Goal: Communication & Community: Answer question/provide support

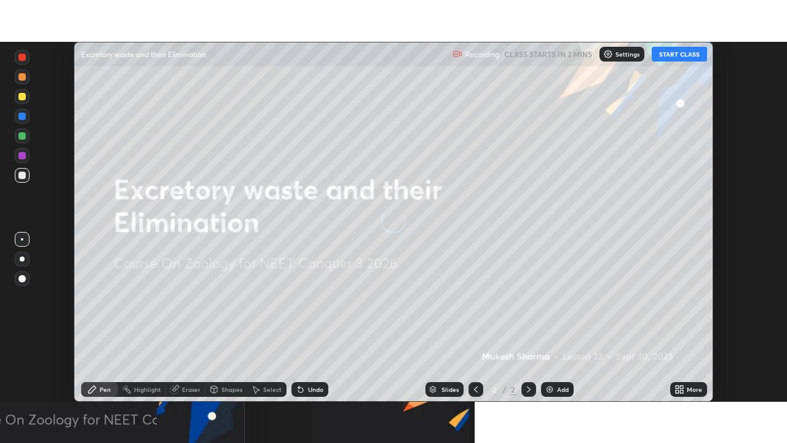
scroll to position [360, 787]
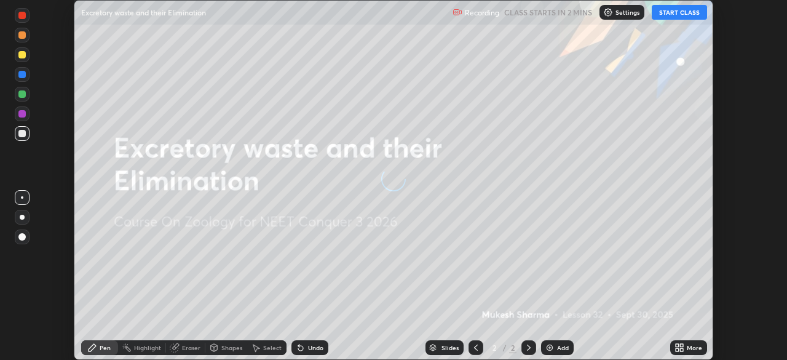
click at [670, 13] on button "START CLASS" at bounding box center [679, 12] width 55 height 15
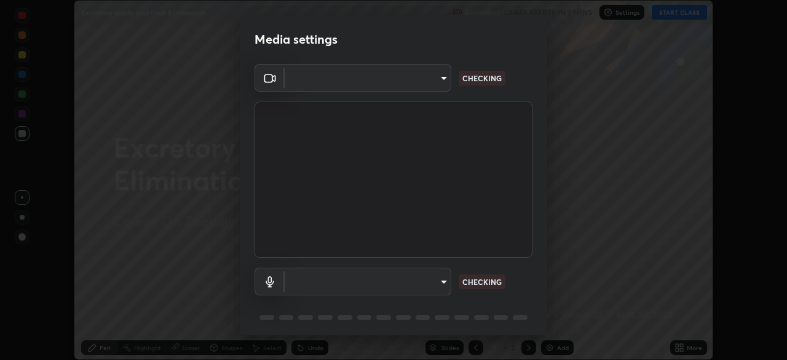
type input "03c1d9060f172c5261930868a8885b82ba90ed4bb89c7d2d1ebbbfabb6a16c2d"
type input "communications"
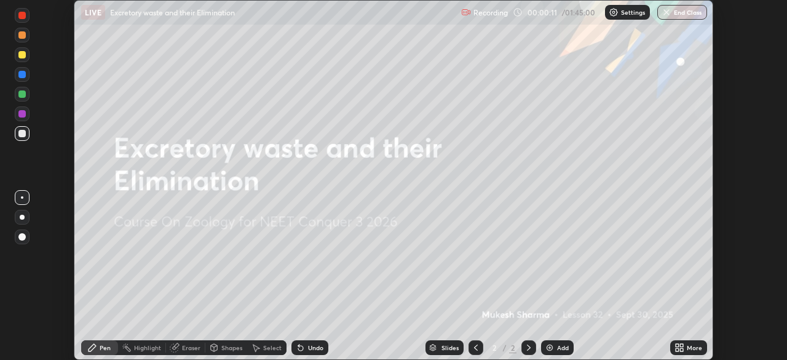
click at [688, 344] on div "More" at bounding box center [694, 347] width 15 height 6
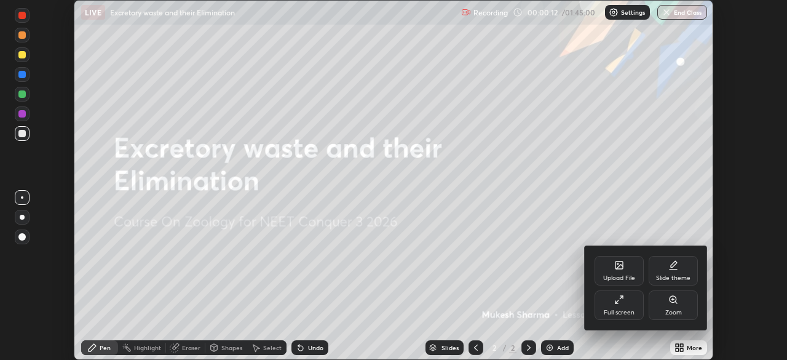
click at [616, 306] on div "Full screen" at bounding box center [619, 305] width 49 height 30
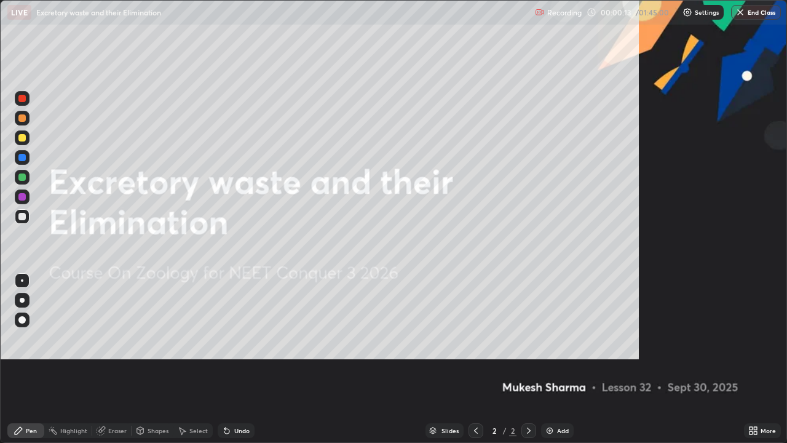
scroll to position [443, 787]
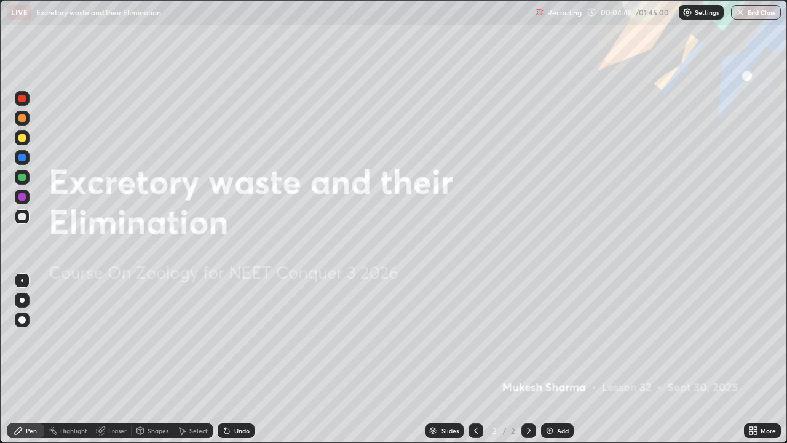
click at [550, 359] on img at bounding box center [550, 431] width 10 height 10
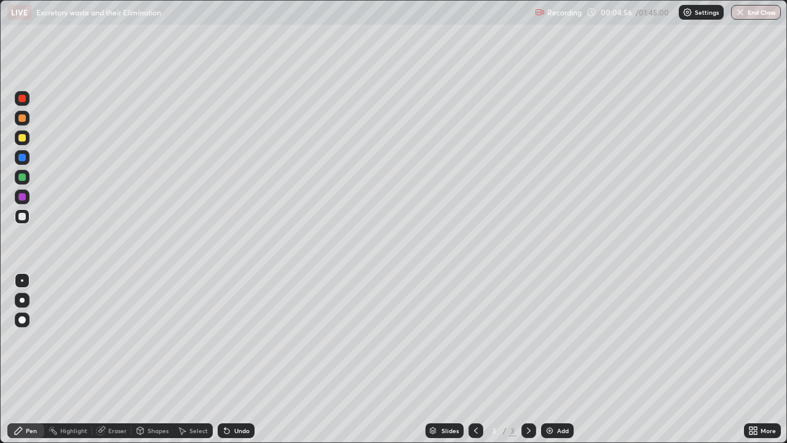
click at [25, 299] on div at bounding box center [22, 300] width 15 height 15
click at [22, 177] on div at bounding box center [21, 176] width 7 height 7
click at [24, 216] on div at bounding box center [21, 216] width 7 height 7
click at [23, 159] on div at bounding box center [21, 157] width 7 height 7
click at [23, 221] on div at bounding box center [22, 216] width 15 height 15
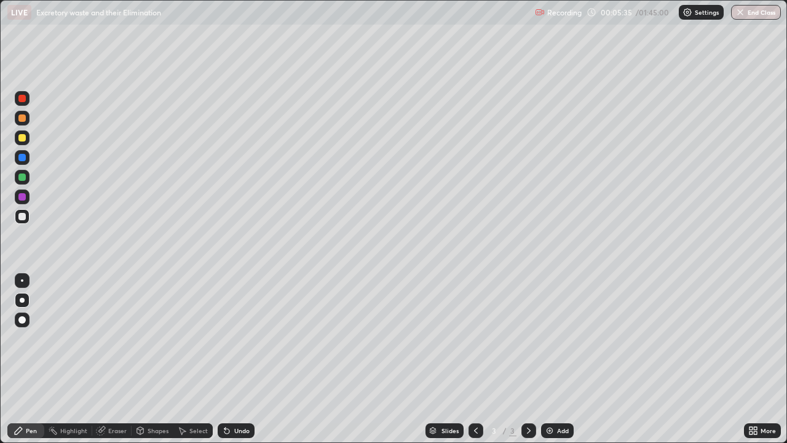
click at [25, 282] on div at bounding box center [22, 280] width 15 height 15
click at [229, 359] on div "Undo" at bounding box center [236, 430] width 37 height 15
click at [235, 359] on div "Undo" at bounding box center [236, 430] width 37 height 15
click at [224, 359] on icon at bounding box center [226, 431] width 5 height 5
click at [229, 359] on div "Undo" at bounding box center [236, 430] width 37 height 15
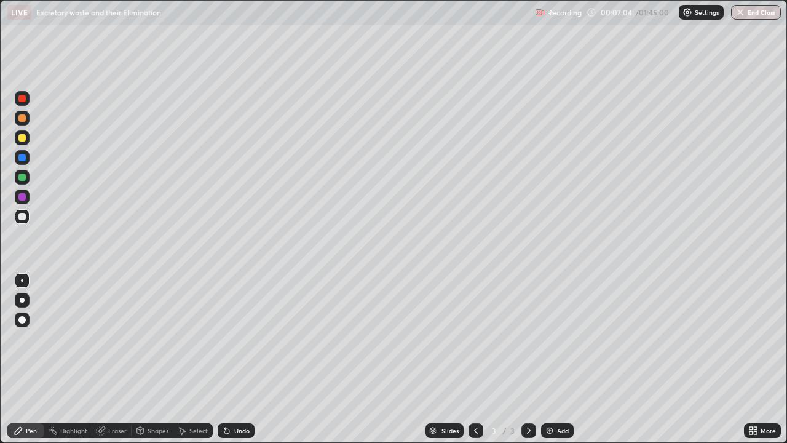
click at [236, 359] on div "Undo" at bounding box center [236, 430] width 37 height 15
click at [22, 178] on div at bounding box center [21, 176] width 7 height 7
click at [23, 158] on div at bounding box center [21, 157] width 7 height 7
click at [25, 304] on div at bounding box center [22, 300] width 15 height 15
click at [25, 221] on div at bounding box center [22, 216] width 15 height 15
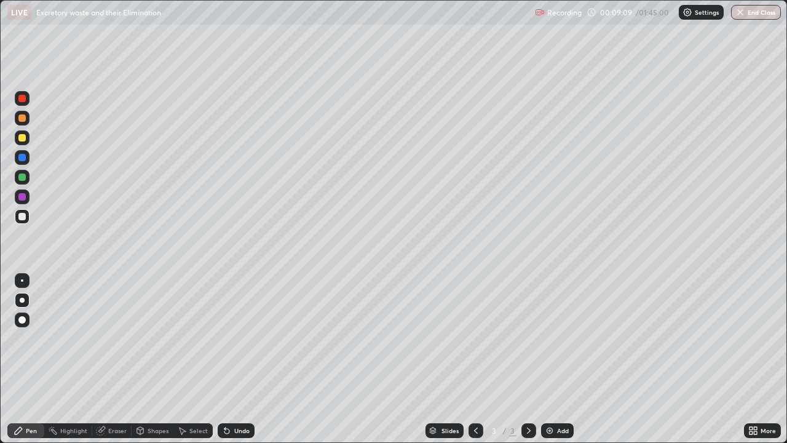
click at [26, 278] on div at bounding box center [22, 280] width 15 height 15
click at [31, 359] on div "Pen" at bounding box center [31, 430] width 11 height 6
click at [25, 180] on div at bounding box center [21, 176] width 7 height 7
click at [244, 359] on div "Undo" at bounding box center [241, 430] width 15 height 6
click at [246, 359] on div "Undo" at bounding box center [241, 430] width 15 height 6
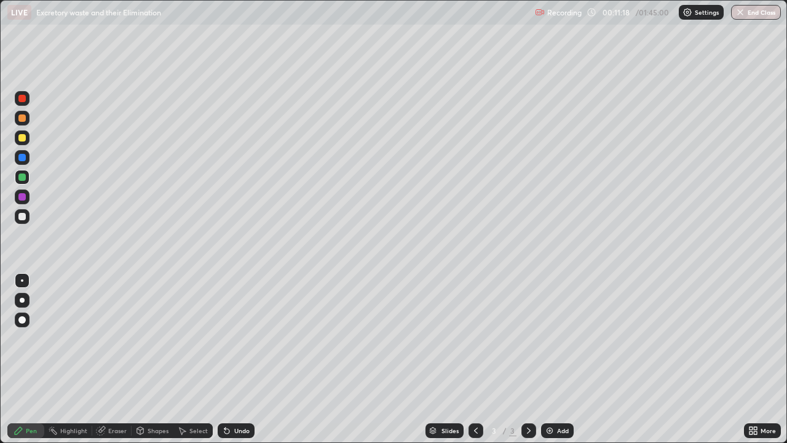
click at [248, 359] on div "Undo" at bounding box center [241, 430] width 15 height 6
click at [248, 359] on div "Undo" at bounding box center [236, 430] width 37 height 15
click at [23, 298] on div at bounding box center [22, 300] width 5 height 5
click at [28, 162] on div at bounding box center [22, 157] width 15 height 15
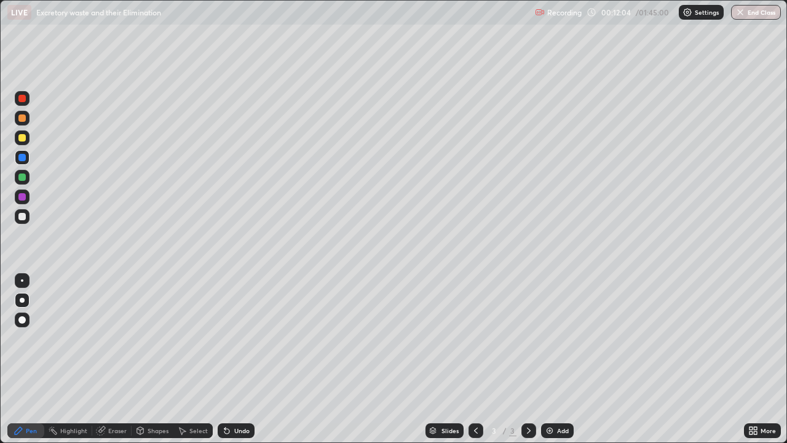
click at [23, 279] on div at bounding box center [22, 280] width 2 height 2
click at [24, 217] on div at bounding box center [21, 216] width 7 height 7
click at [26, 182] on div at bounding box center [22, 177] width 15 height 15
click at [246, 359] on div "Undo" at bounding box center [241, 430] width 15 height 6
click at [239, 359] on div "Undo" at bounding box center [241, 430] width 15 height 6
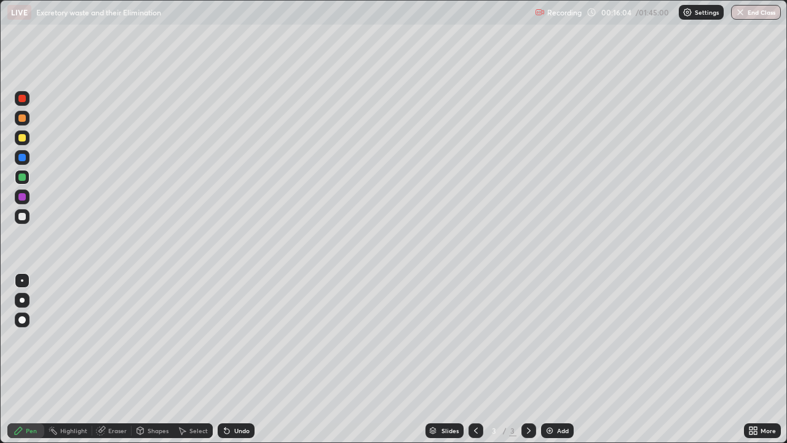
click at [548, 359] on img at bounding box center [550, 431] width 10 height 10
click at [27, 146] on div at bounding box center [22, 138] width 15 height 20
click at [156, 359] on div "Shapes" at bounding box center [158, 430] width 21 height 6
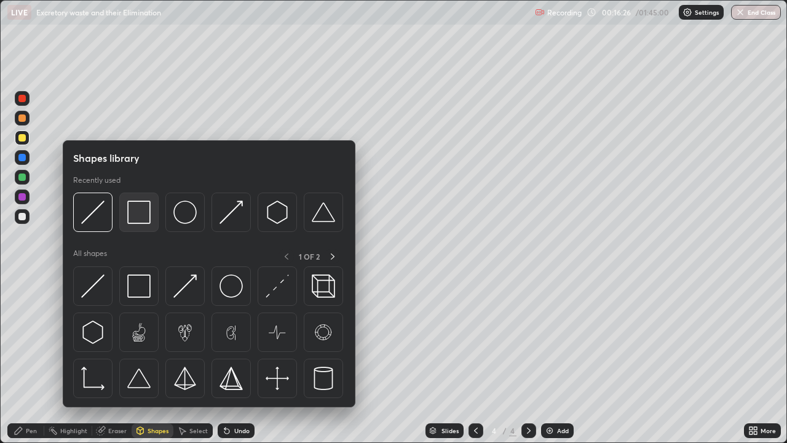
click at [148, 221] on img at bounding box center [138, 211] width 23 height 23
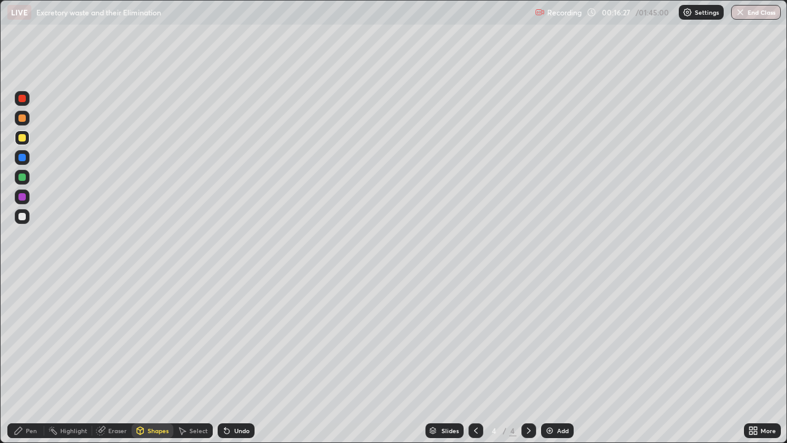
click at [33, 359] on div "Pen" at bounding box center [31, 430] width 11 height 6
click at [23, 299] on div at bounding box center [22, 300] width 5 height 5
click at [161, 359] on div "Shapes" at bounding box center [158, 430] width 21 height 6
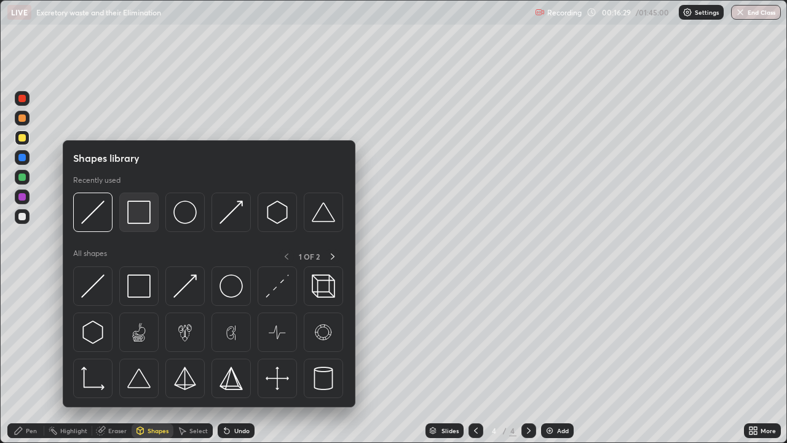
click at [150, 219] on img at bounding box center [138, 211] width 23 height 23
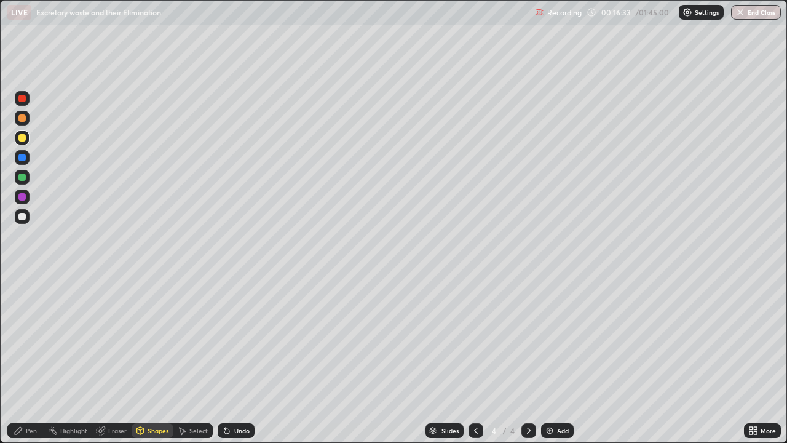
click at [154, 359] on div "Shapes" at bounding box center [158, 430] width 21 height 6
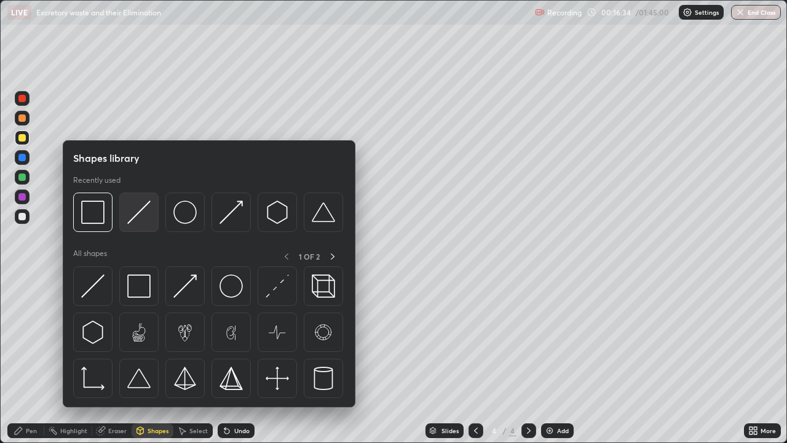
click at [150, 221] on img at bounding box center [138, 211] width 23 height 23
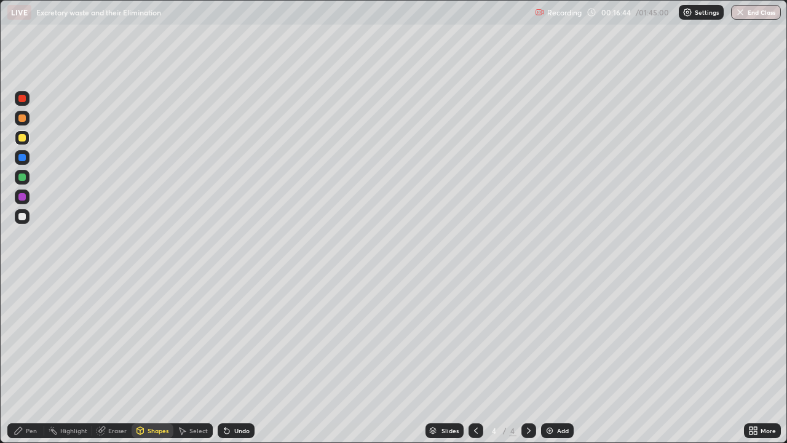
click at [31, 359] on div "Pen" at bounding box center [31, 430] width 11 height 6
click at [143, 359] on icon at bounding box center [140, 431] width 10 height 10
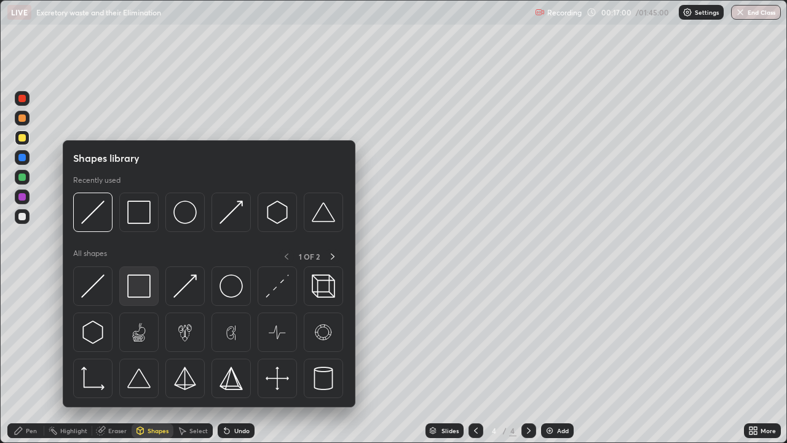
click at [142, 291] on img at bounding box center [138, 285] width 23 height 23
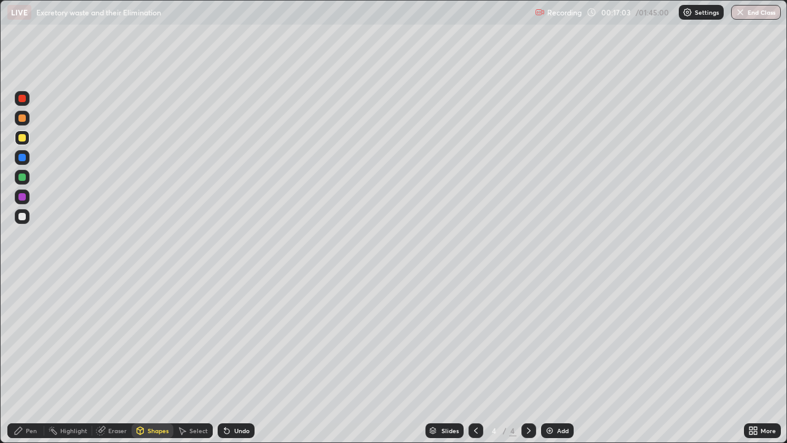
click at [23, 220] on div at bounding box center [21, 216] width 7 height 7
click at [27, 359] on div "Pen" at bounding box center [31, 430] width 11 height 6
click at [23, 283] on div at bounding box center [22, 280] width 15 height 15
click at [23, 178] on div at bounding box center [21, 176] width 7 height 7
click at [226, 359] on icon at bounding box center [226, 431] width 5 height 5
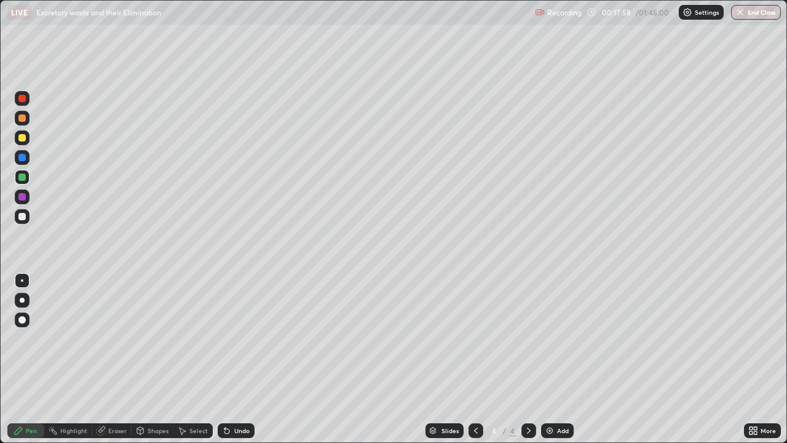
click at [229, 359] on icon at bounding box center [227, 431] width 10 height 10
click at [23, 217] on div at bounding box center [21, 216] width 7 height 7
click at [156, 359] on div "Shapes" at bounding box center [158, 430] width 21 height 6
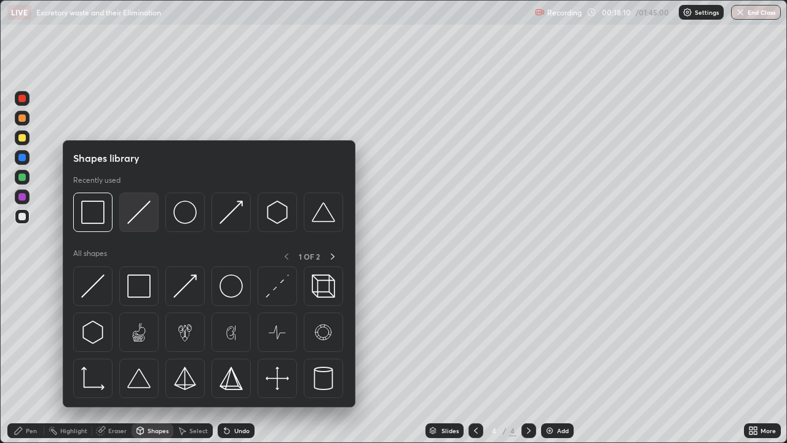
click at [146, 220] on img at bounding box center [138, 211] width 23 height 23
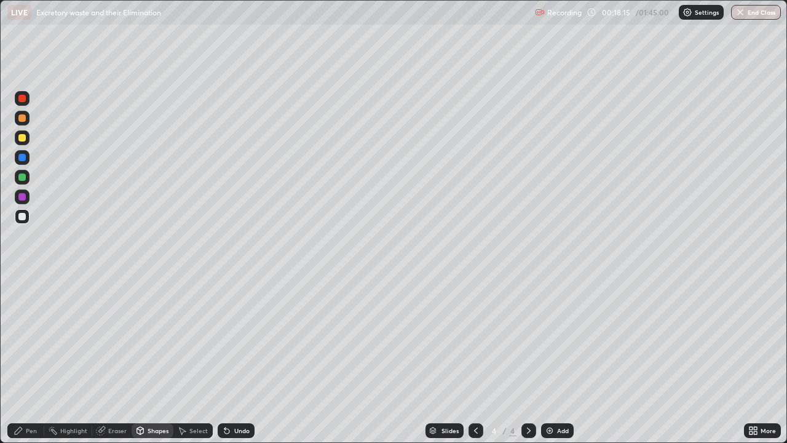
click at [39, 359] on div "Pen" at bounding box center [25, 430] width 37 height 15
click at [234, 359] on div "Undo" at bounding box center [241, 430] width 15 height 6
click at [239, 359] on div "Undo" at bounding box center [241, 430] width 15 height 6
click at [150, 359] on div "Shapes" at bounding box center [158, 430] width 21 height 6
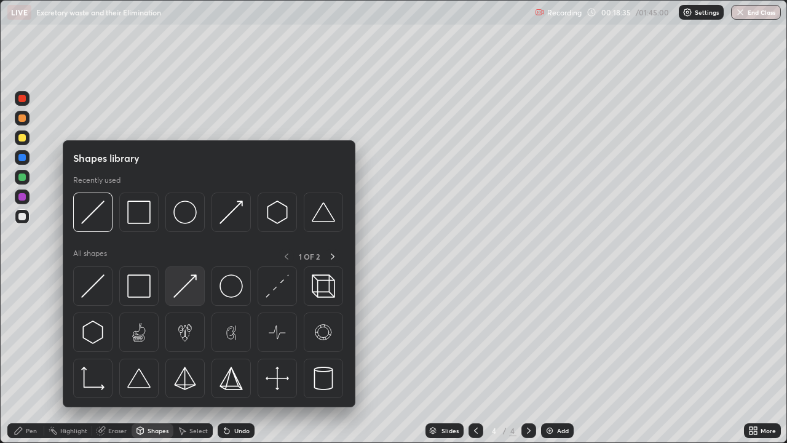
click at [191, 277] on img at bounding box center [184, 285] width 23 height 23
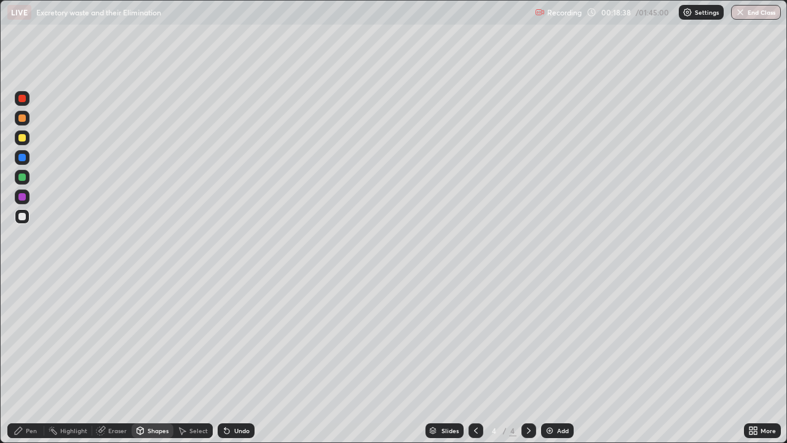
click at [41, 359] on div "Pen" at bounding box center [25, 430] width 37 height 15
click at [157, 359] on div "Shapes" at bounding box center [158, 430] width 21 height 6
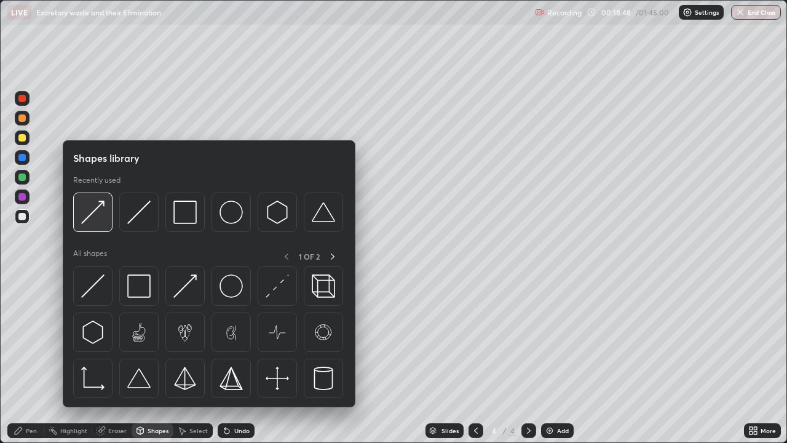
click at [106, 224] on div at bounding box center [92, 211] width 39 height 39
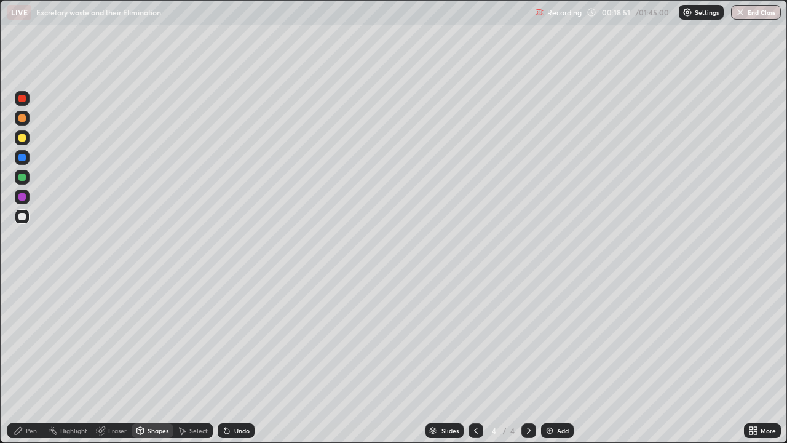
click at [39, 359] on div "Pen" at bounding box center [25, 430] width 37 height 15
click at [149, 359] on div "Shapes" at bounding box center [158, 430] width 21 height 6
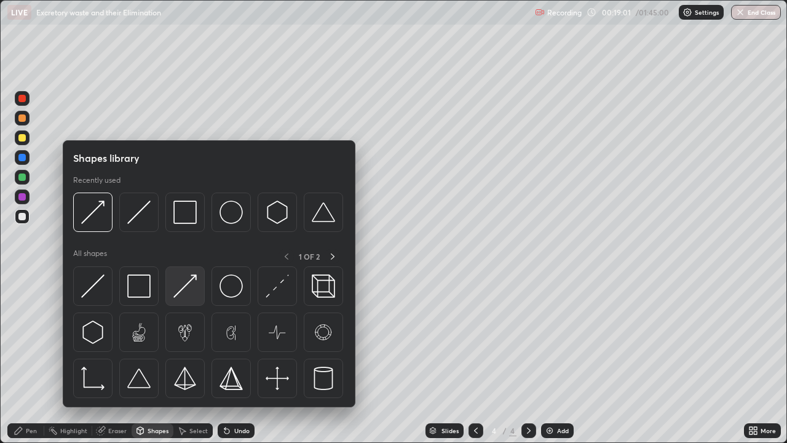
click at [188, 283] on img at bounding box center [184, 285] width 23 height 23
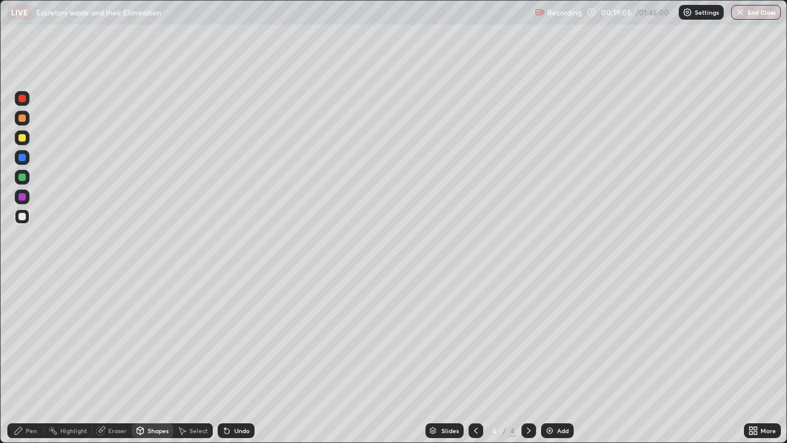
click at [117, 359] on div "Eraser" at bounding box center [111, 430] width 39 height 15
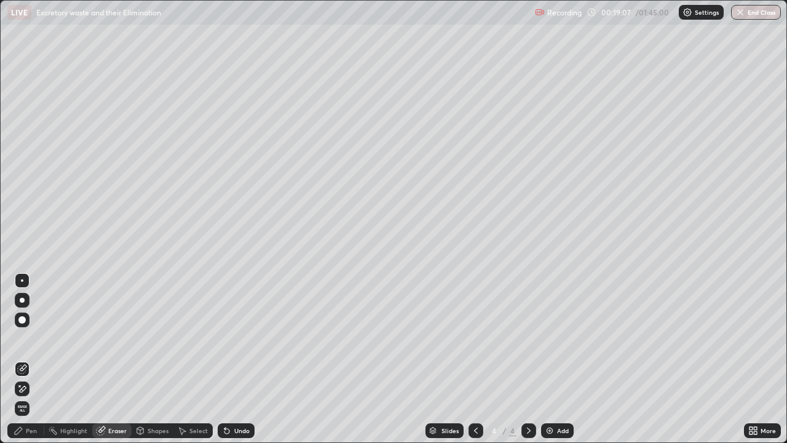
click at [33, 359] on div "Pen" at bounding box center [31, 430] width 11 height 6
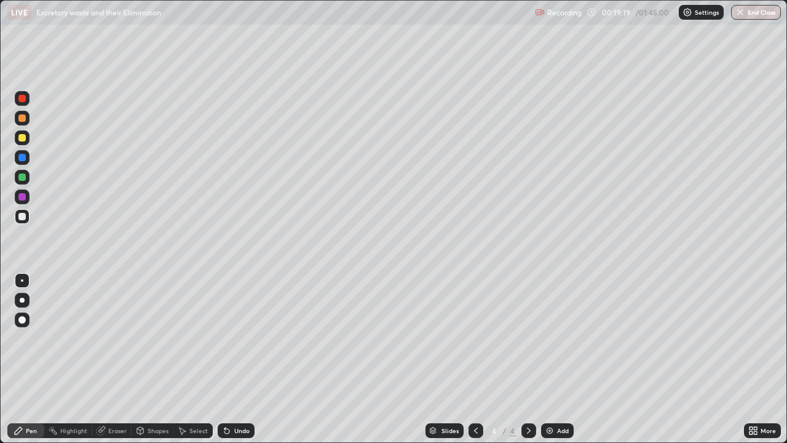
click at [229, 359] on icon at bounding box center [227, 431] width 10 height 10
click at [228, 359] on icon at bounding box center [226, 431] width 5 height 5
click at [227, 359] on icon at bounding box center [226, 431] width 5 height 5
click at [226, 359] on icon at bounding box center [226, 431] width 5 height 5
click at [227, 359] on icon at bounding box center [226, 431] width 5 height 5
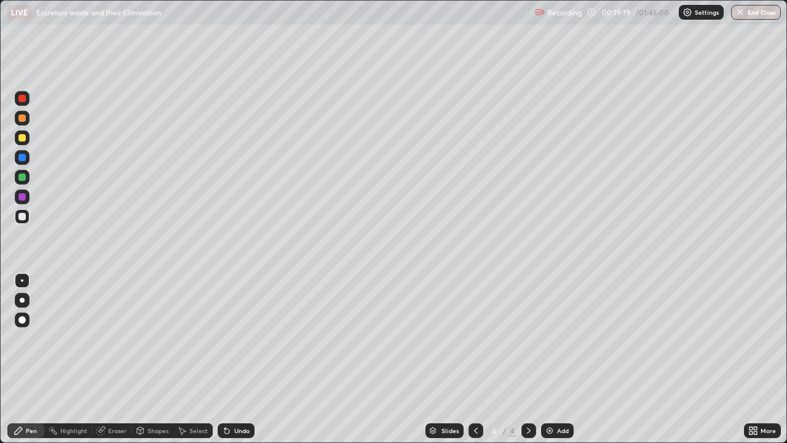
click at [227, 359] on icon at bounding box center [226, 431] width 5 height 5
click at [228, 359] on icon at bounding box center [227, 431] width 10 height 10
click at [229, 359] on icon at bounding box center [227, 431] width 10 height 10
click at [230, 359] on div "Undo" at bounding box center [236, 430] width 37 height 15
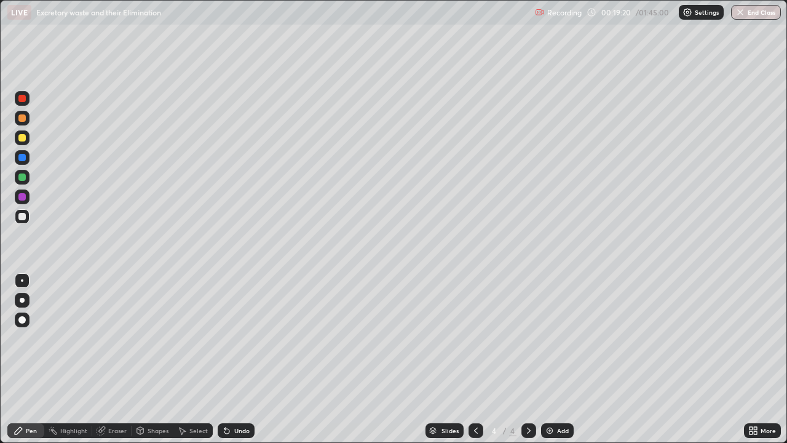
click at [231, 359] on div "Undo" at bounding box center [236, 430] width 37 height 15
click at [22, 199] on div at bounding box center [21, 196] width 7 height 7
click at [148, 359] on div "Shapes" at bounding box center [158, 430] width 21 height 6
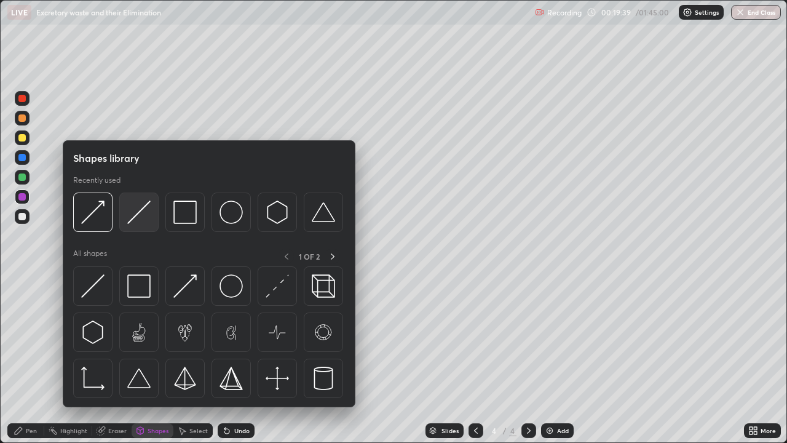
click at [135, 216] on img at bounding box center [138, 211] width 23 height 23
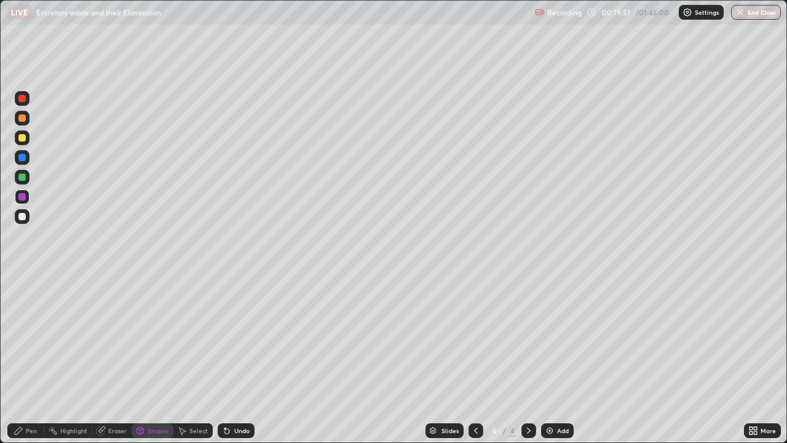
click at [24, 125] on div at bounding box center [22, 118] width 15 height 15
click at [140, 359] on icon at bounding box center [140, 430] width 7 height 7
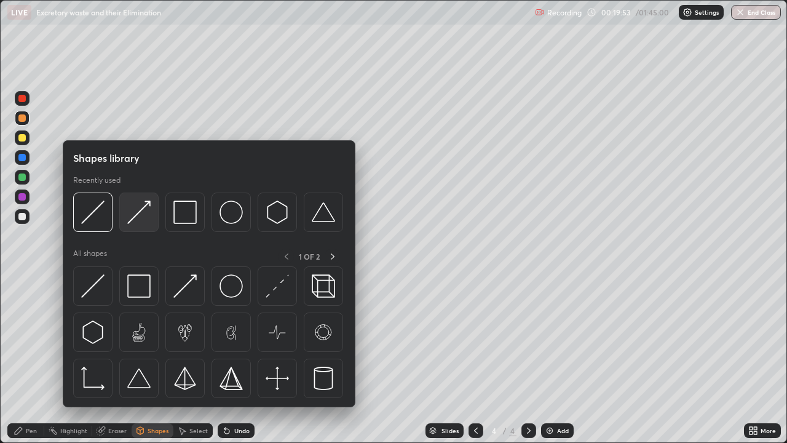
click at [138, 215] on img at bounding box center [138, 211] width 23 height 23
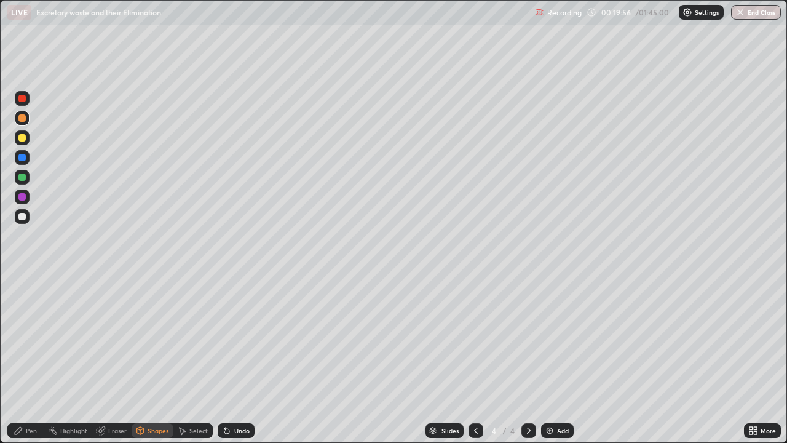
click at [20, 218] on div at bounding box center [21, 216] width 7 height 7
click at [20, 118] on div at bounding box center [21, 117] width 7 height 7
click at [27, 359] on div "Pen" at bounding box center [25, 430] width 37 height 15
click at [22, 179] on div at bounding box center [21, 176] width 7 height 7
click at [22, 218] on div at bounding box center [21, 216] width 7 height 7
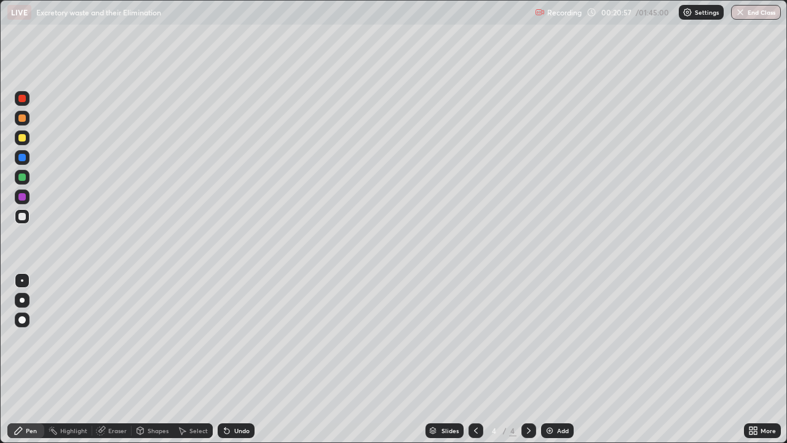
click at [24, 178] on div at bounding box center [21, 176] width 7 height 7
click at [22, 219] on div at bounding box center [21, 216] width 7 height 7
click at [226, 359] on icon at bounding box center [226, 431] width 5 height 5
click at [228, 359] on icon at bounding box center [227, 431] width 10 height 10
click at [226, 359] on icon at bounding box center [226, 431] width 5 height 5
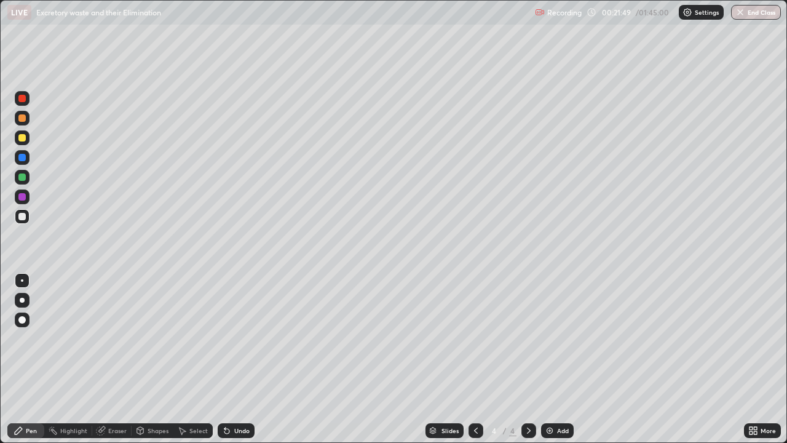
click at [22, 176] on div at bounding box center [21, 176] width 7 height 7
click at [22, 218] on div at bounding box center [21, 216] width 7 height 7
click at [156, 359] on div "Shapes" at bounding box center [158, 430] width 21 height 6
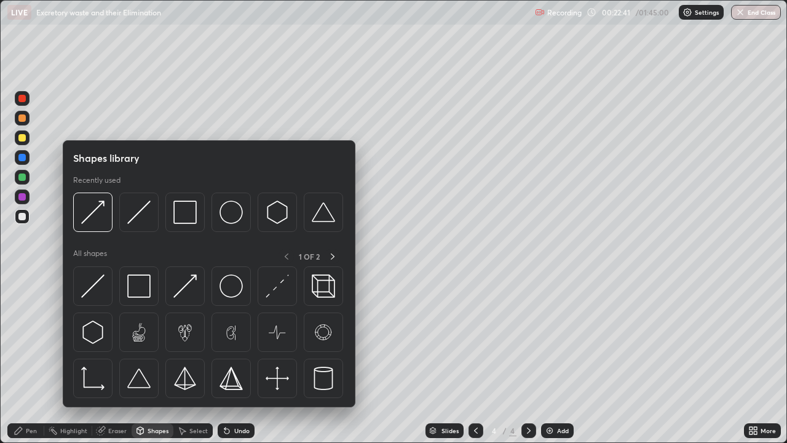
click at [40, 359] on div "Pen" at bounding box center [25, 430] width 37 height 15
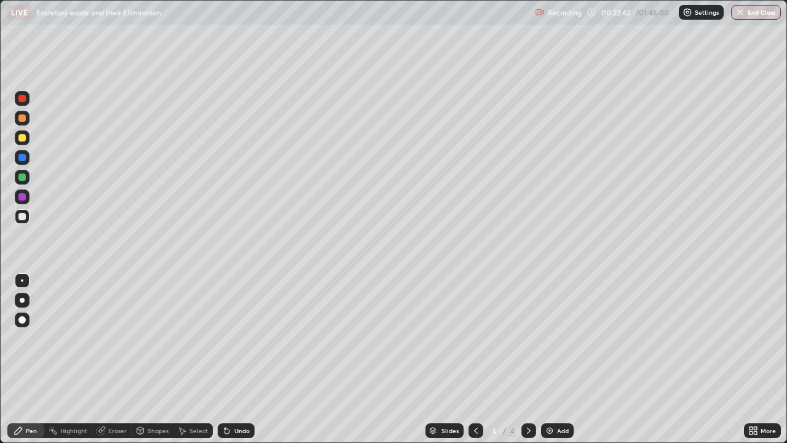
click at [19, 303] on div at bounding box center [22, 300] width 15 height 15
click at [157, 359] on div "Shapes" at bounding box center [158, 430] width 21 height 6
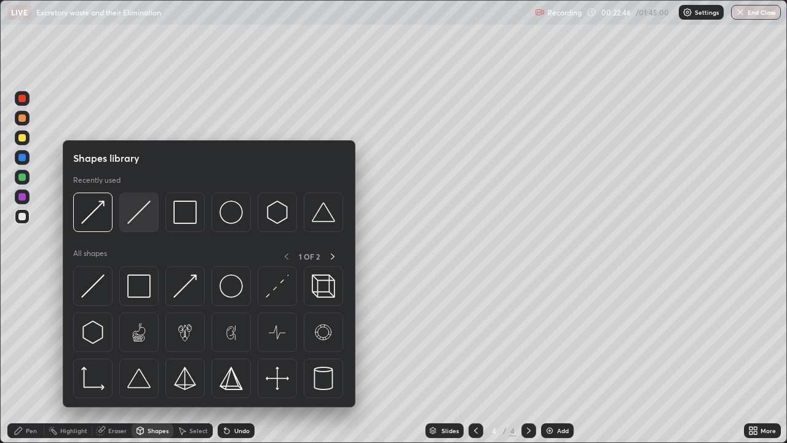
click at [146, 223] on img at bounding box center [138, 211] width 23 height 23
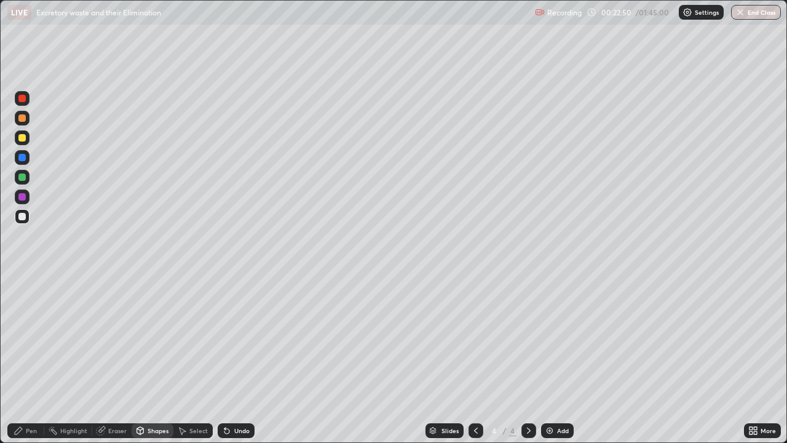
click at [231, 359] on div "Undo" at bounding box center [236, 430] width 37 height 15
click at [23, 143] on div at bounding box center [22, 137] width 15 height 15
click at [32, 359] on div "Pen" at bounding box center [31, 430] width 11 height 6
click at [163, 359] on div "Shapes" at bounding box center [158, 430] width 21 height 6
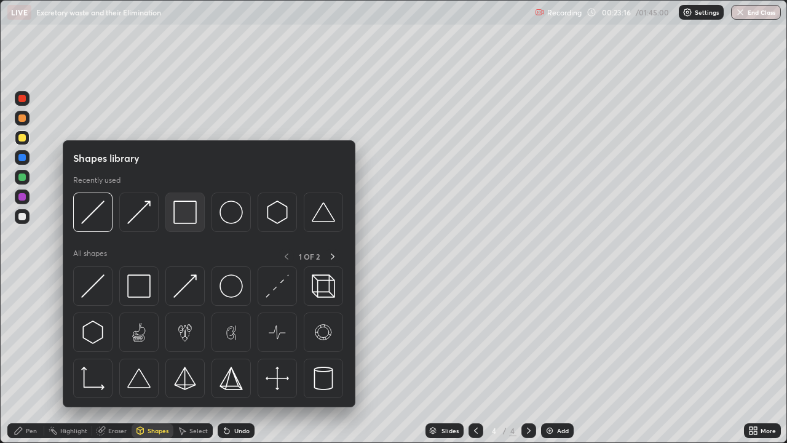
click at [183, 213] on img at bounding box center [184, 211] width 23 height 23
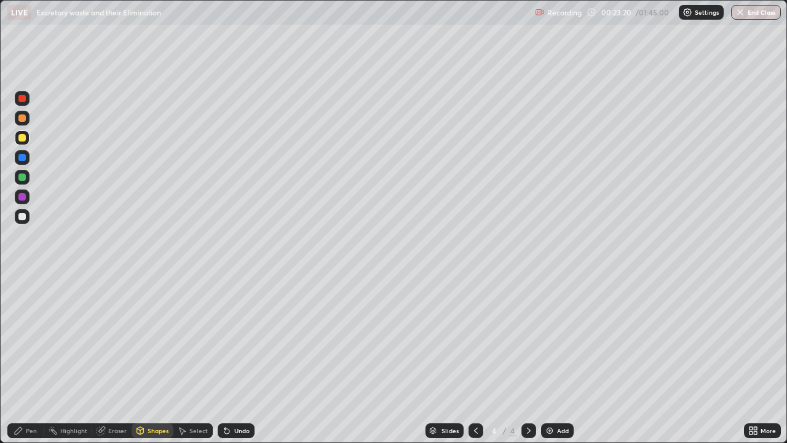
click at [145, 359] on div "Shapes" at bounding box center [153, 430] width 42 height 15
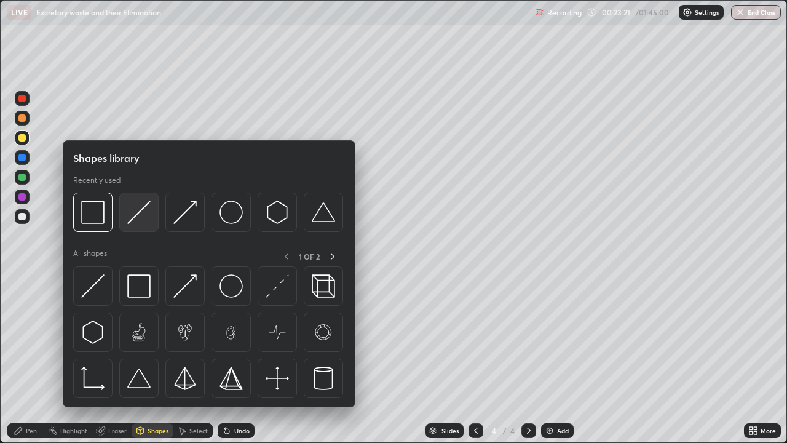
click at [143, 210] on img at bounding box center [138, 211] width 23 height 23
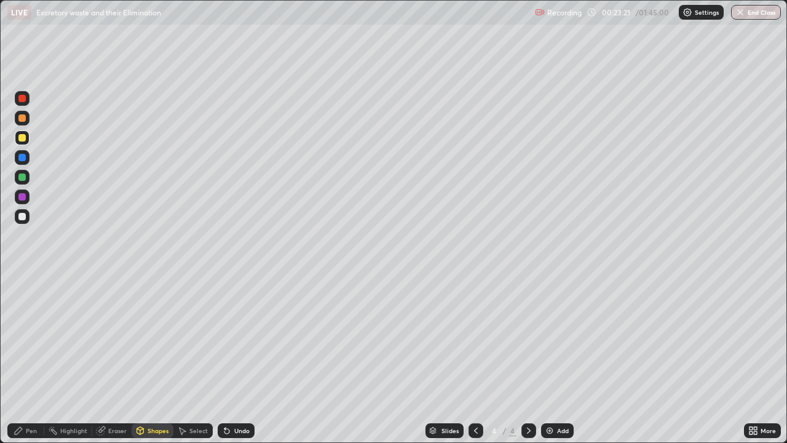
click at [29, 359] on div "Pen" at bounding box center [31, 430] width 11 height 6
click at [21, 278] on div at bounding box center [22, 280] width 15 height 15
click at [159, 359] on div "Shapes" at bounding box center [158, 430] width 21 height 6
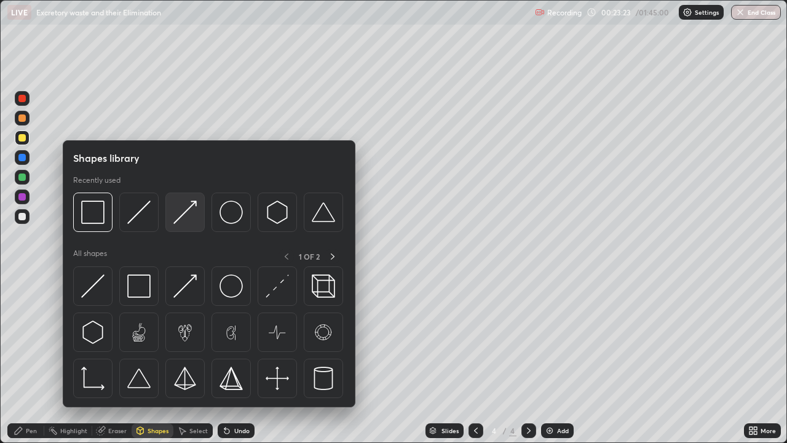
click at [188, 208] on img at bounding box center [184, 211] width 23 height 23
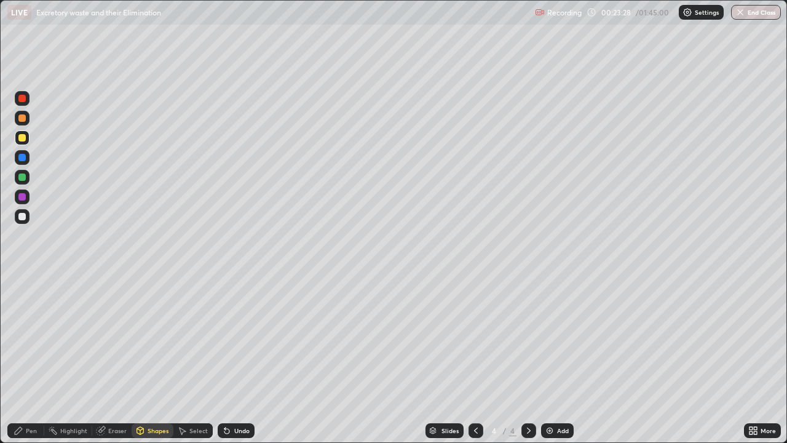
click at [37, 359] on div "Pen" at bounding box center [25, 430] width 37 height 15
click at [24, 121] on div at bounding box center [21, 117] width 7 height 7
click at [24, 302] on div at bounding box center [22, 300] width 15 height 15
click at [25, 180] on div at bounding box center [22, 177] width 15 height 15
click at [236, 359] on div "Undo" at bounding box center [241, 430] width 15 height 6
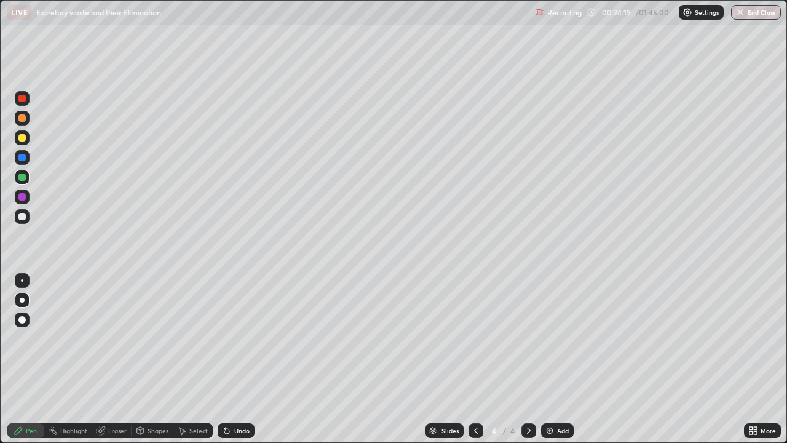
click at [161, 359] on div "Shapes" at bounding box center [158, 430] width 21 height 6
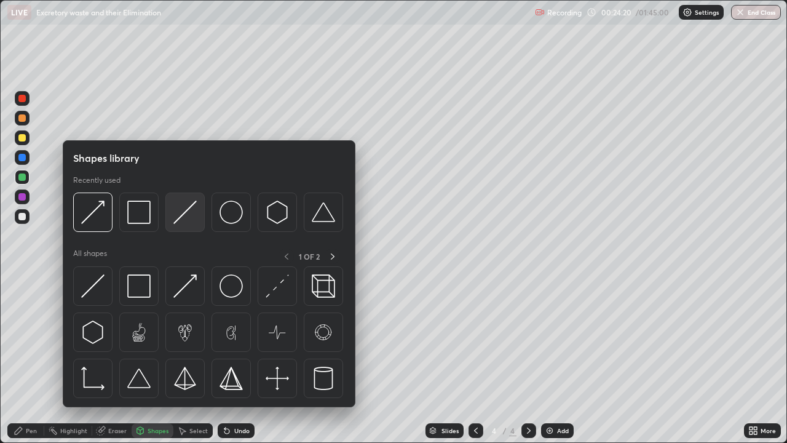
click at [179, 214] on img at bounding box center [184, 211] width 23 height 23
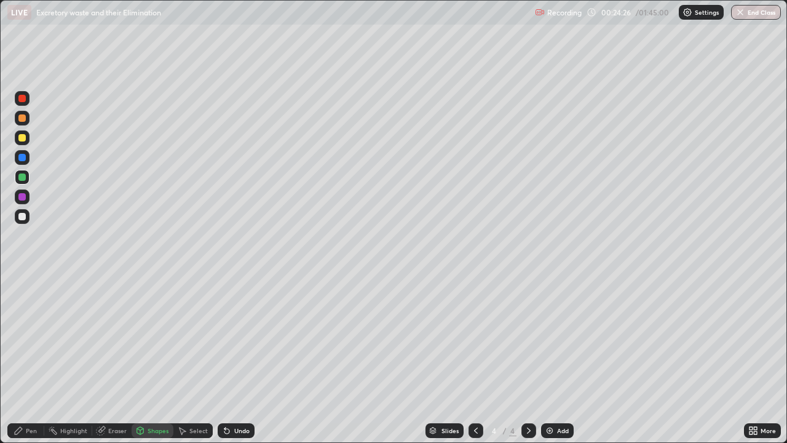
click at [158, 359] on div "Shapes" at bounding box center [158, 430] width 21 height 6
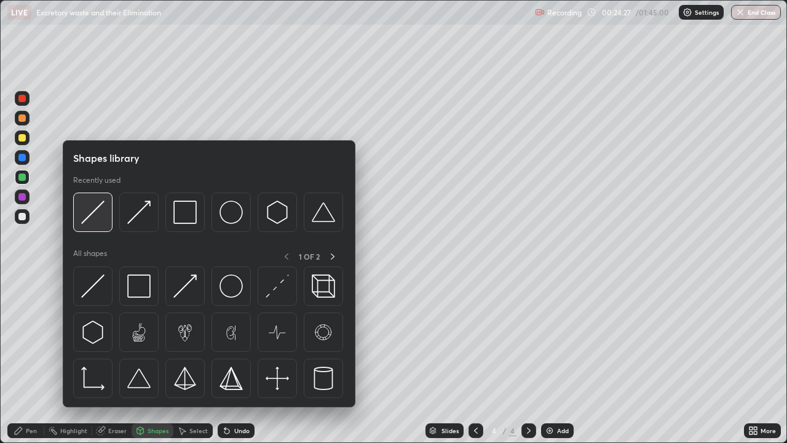
click at [98, 221] on img at bounding box center [92, 211] width 23 height 23
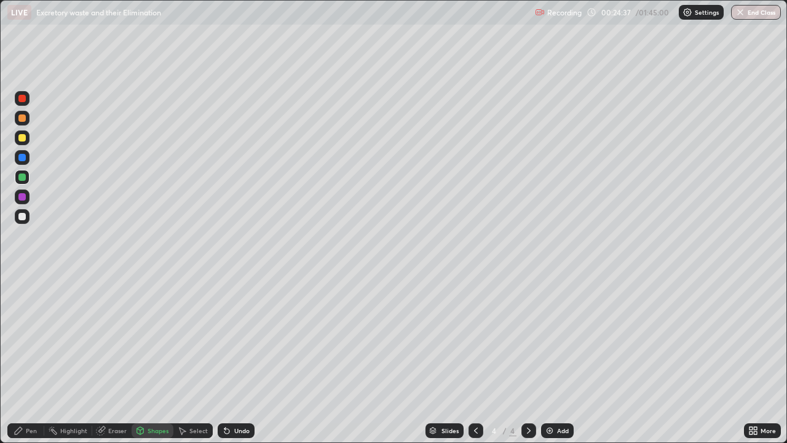
click at [31, 359] on div "Pen" at bounding box center [25, 430] width 37 height 15
click at [22, 216] on div at bounding box center [21, 216] width 7 height 7
click at [28, 281] on div at bounding box center [22, 280] width 15 height 15
click at [547, 359] on img at bounding box center [550, 431] width 10 height 10
click at [23, 299] on div at bounding box center [22, 300] width 5 height 5
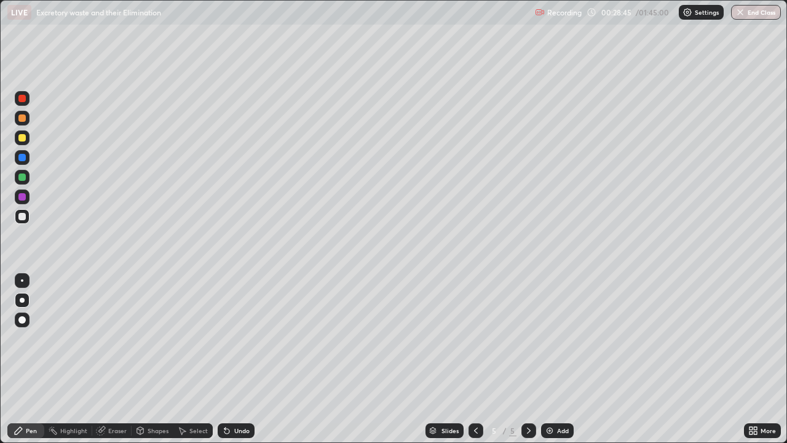
click at [22, 178] on div at bounding box center [21, 176] width 7 height 7
click at [23, 220] on div at bounding box center [22, 216] width 15 height 15
click at [25, 282] on div at bounding box center [22, 280] width 15 height 15
click at [25, 180] on div at bounding box center [21, 176] width 7 height 7
click at [23, 121] on div at bounding box center [21, 117] width 7 height 7
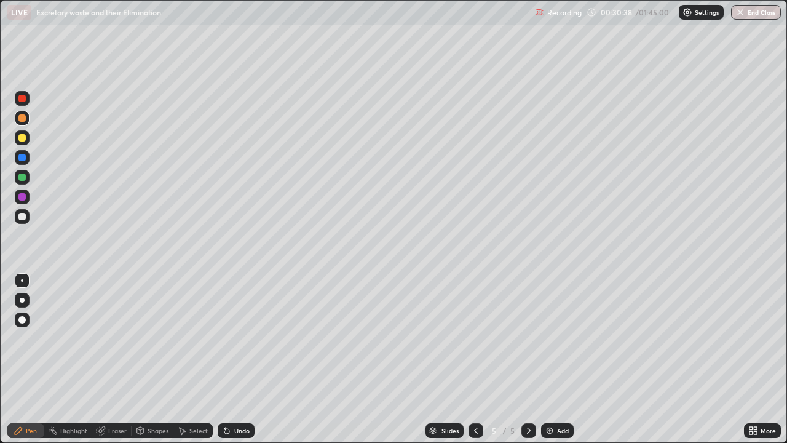
click at [26, 220] on div at bounding box center [22, 216] width 15 height 15
click at [26, 178] on div at bounding box center [22, 177] width 15 height 15
click at [25, 303] on div at bounding box center [22, 300] width 15 height 15
click at [26, 216] on div at bounding box center [22, 216] width 15 height 15
click at [30, 280] on div at bounding box center [22, 281] width 20 height 20
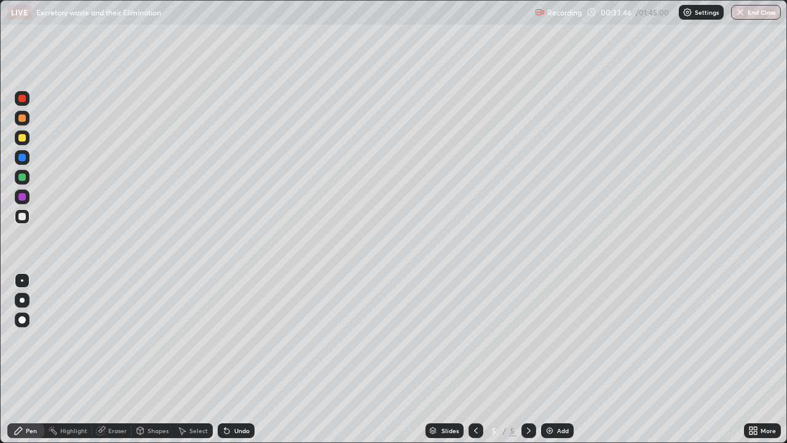
click at [24, 180] on div at bounding box center [21, 176] width 7 height 7
click at [22, 197] on div at bounding box center [21, 196] width 7 height 7
click at [23, 303] on div at bounding box center [22, 300] width 15 height 15
click at [25, 279] on div at bounding box center [22, 280] width 15 height 15
click at [24, 215] on div at bounding box center [21, 216] width 7 height 7
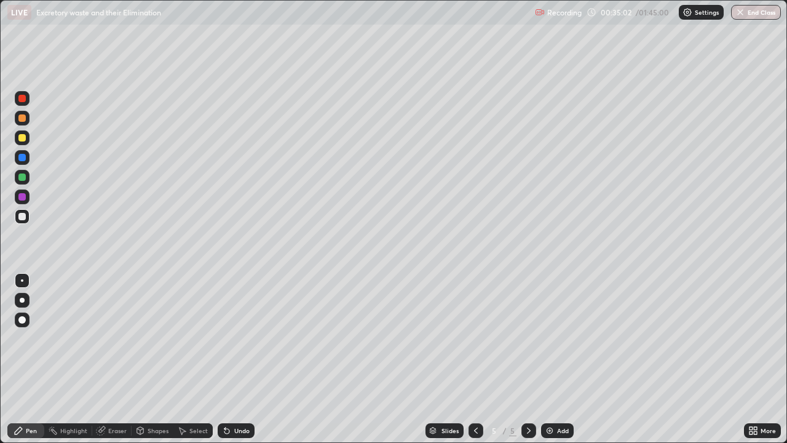
click at [242, 359] on div "Undo" at bounding box center [241, 430] width 15 height 6
click at [20, 176] on div at bounding box center [21, 176] width 7 height 7
click at [23, 302] on div at bounding box center [22, 300] width 15 height 15
click at [242, 359] on div "Undo" at bounding box center [241, 430] width 15 height 6
click at [162, 359] on div "Shapes" at bounding box center [153, 430] width 42 height 15
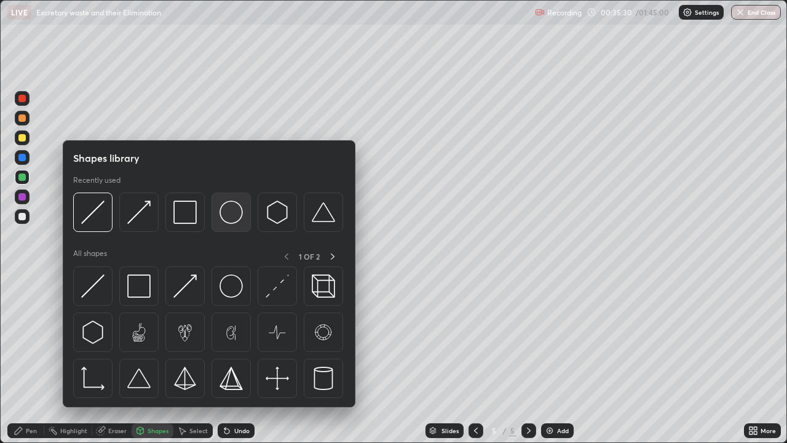
click at [229, 216] on img at bounding box center [231, 211] width 23 height 23
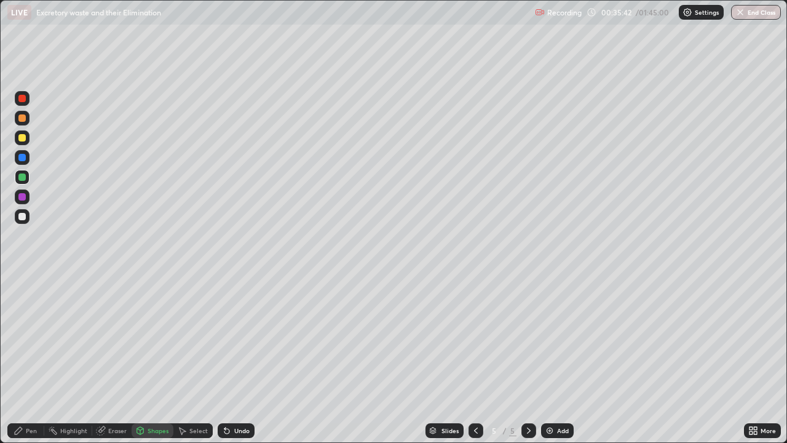
click at [241, 359] on div "Undo" at bounding box center [241, 430] width 15 height 6
click at [245, 359] on div "Undo" at bounding box center [241, 430] width 15 height 6
click at [244, 359] on div "Undo" at bounding box center [241, 430] width 15 height 6
click at [162, 359] on div "Shapes" at bounding box center [158, 430] width 21 height 6
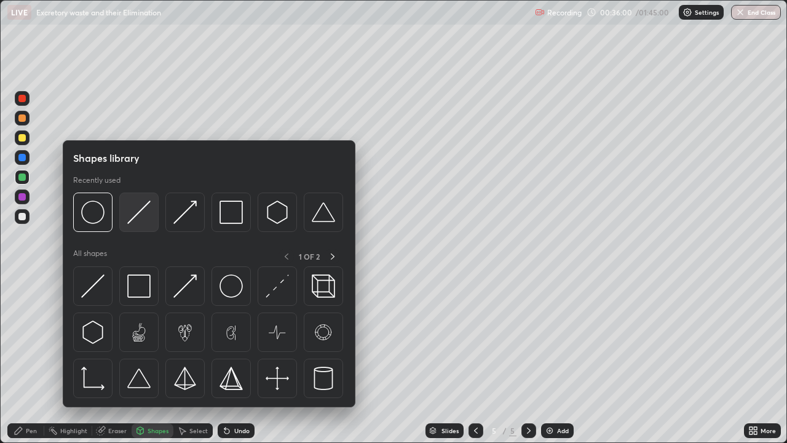
click at [137, 211] on img at bounding box center [138, 211] width 23 height 23
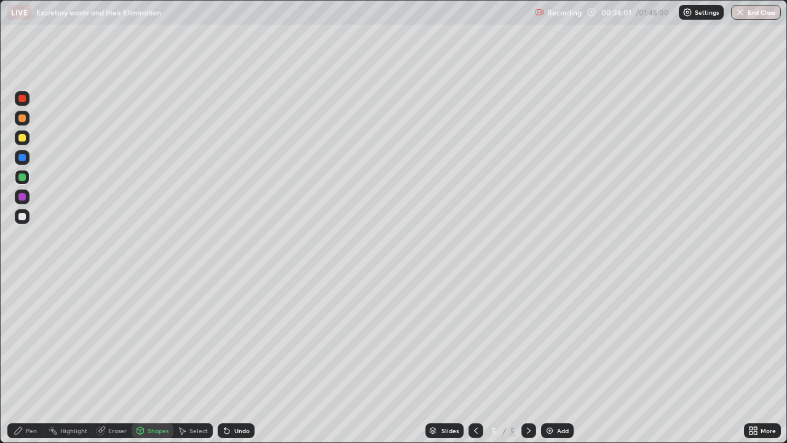
click at [26, 140] on div at bounding box center [22, 137] width 15 height 15
click at [37, 359] on div "Pen" at bounding box center [25, 430] width 37 height 15
click at [23, 161] on div at bounding box center [21, 157] width 7 height 7
click at [157, 359] on div "Shapes" at bounding box center [158, 430] width 21 height 6
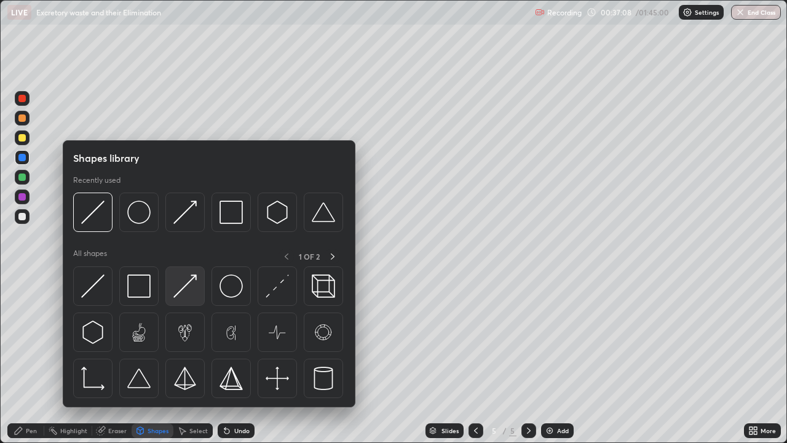
click at [189, 282] on img at bounding box center [184, 285] width 23 height 23
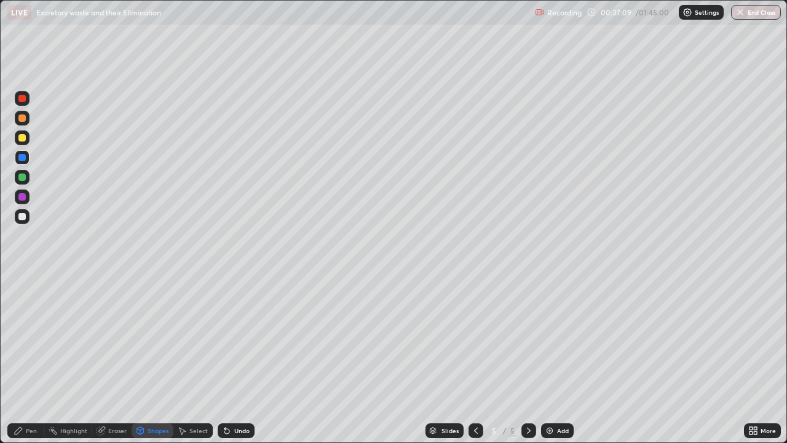
click at [30, 359] on div "Pen" at bounding box center [31, 430] width 11 height 6
click at [22, 278] on div at bounding box center [22, 280] width 15 height 15
click at [151, 359] on div "Shapes" at bounding box center [158, 430] width 21 height 6
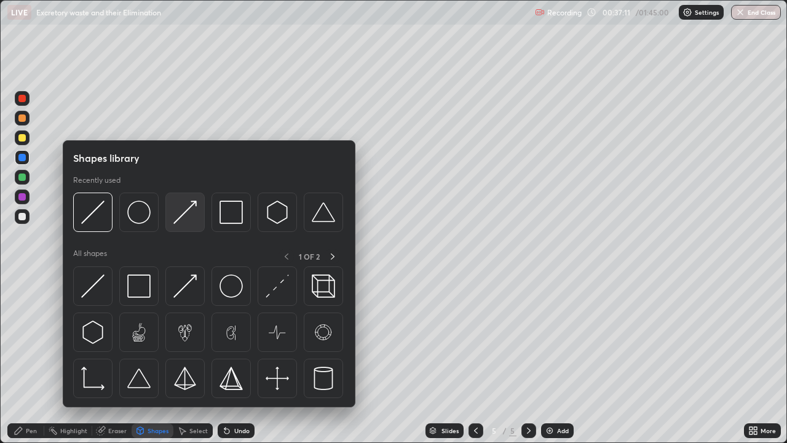
click at [191, 213] on img at bounding box center [184, 211] width 23 height 23
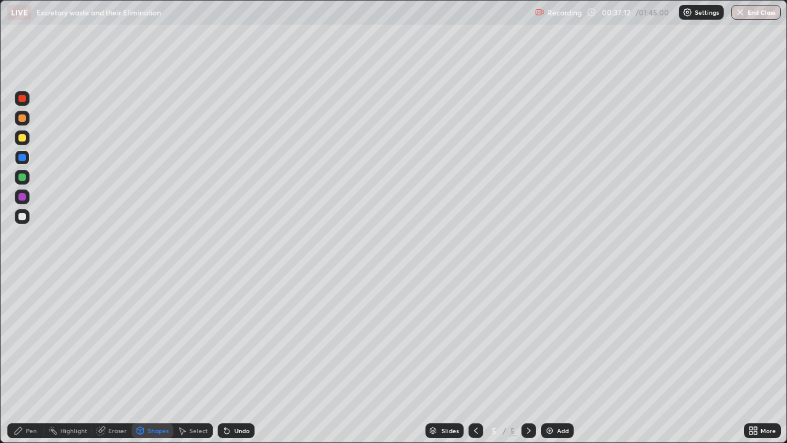
click at [22, 215] on div at bounding box center [21, 216] width 7 height 7
click at [22, 119] on div at bounding box center [21, 117] width 7 height 7
click at [33, 359] on div "Pen" at bounding box center [31, 430] width 11 height 6
click at [652, 359] on div "Slides 5 / 5 Add" at bounding box center [500, 430] width 490 height 25
click at [685, 359] on div "Slides 5 / 5 Add" at bounding box center [500, 430] width 490 height 25
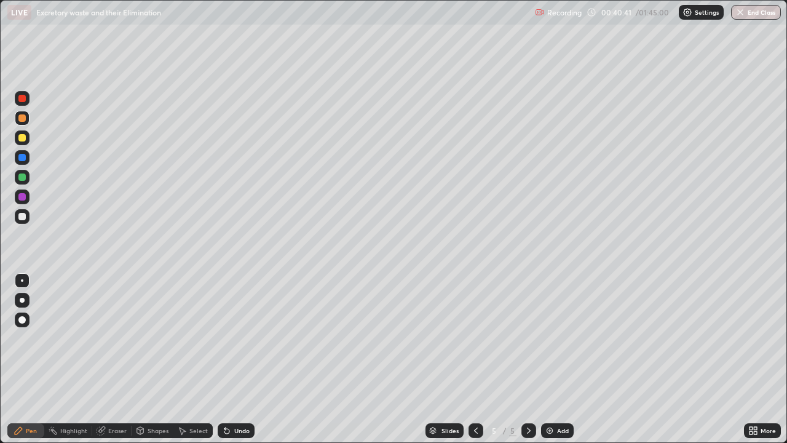
click at [242, 359] on div "Undo" at bounding box center [236, 430] width 37 height 15
click at [243, 359] on div "Undo" at bounding box center [236, 430] width 37 height 15
click at [551, 359] on img at bounding box center [550, 431] width 10 height 10
click at [22, 218] on div at bounding box center [21, 216] width 7 height 7
click at [547, 359] on img at bounding box center [550, 431] width 10 height 10
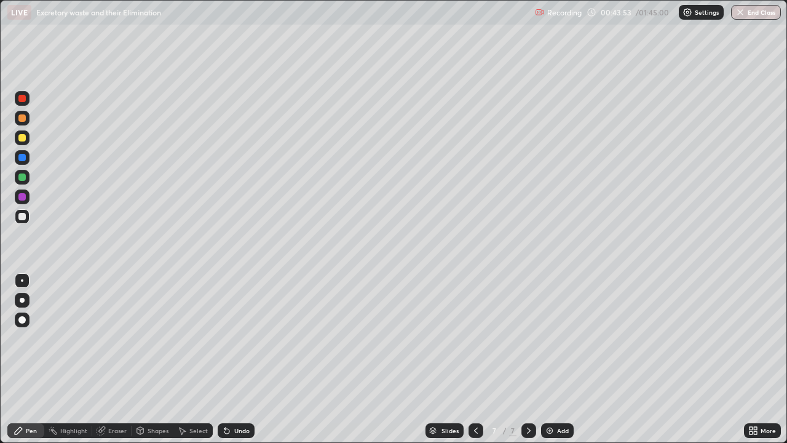
click at [23, 119] on div at bounding box center [21, 117] width 7 height 7
click at [234, 359] on div "Undo" at bounding box center [241, 430] width 15 height 6
click at [22, 300] on div at bounding box center [22, 300] width 5 height 5
click at [236, 359] on div "Undo" at bounding box center [236, 430] width 37 height 15
click at [124, 359] on div "Eraser" at bounding box center [117, 430] width 18 height 6
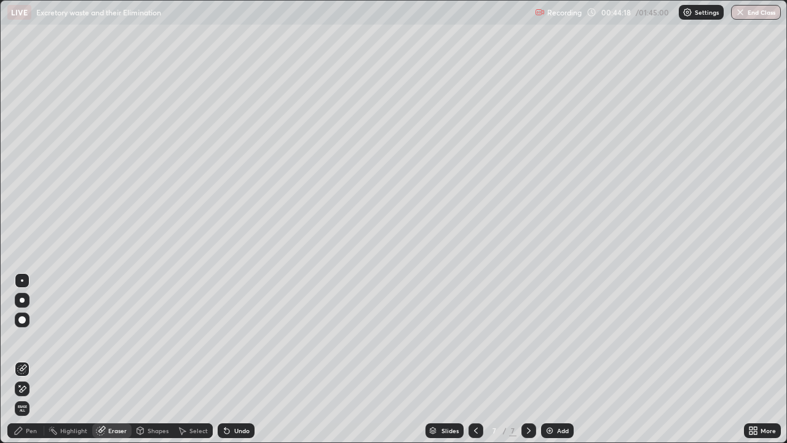
click at [34, 359] on div "Pen" at bounding box center [25, 430] width 37 height 15
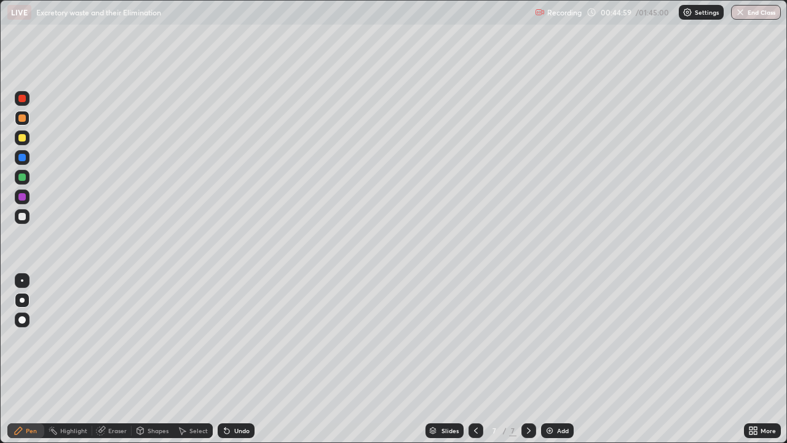
click at [25, 100] on div at bounding box center [21, 98] width 7 height 7
click at [22, 162] on div at bounding box center [22, 157] width 15 height 15
click at [23, 178] on div at bounding box center [21, 176] width 7 height 7
click at [22, 283] on div at bounding box center [22, 280] width 15 height 15
click at [24, 159] on div at bounding box center [21, 157] width 7 height 7
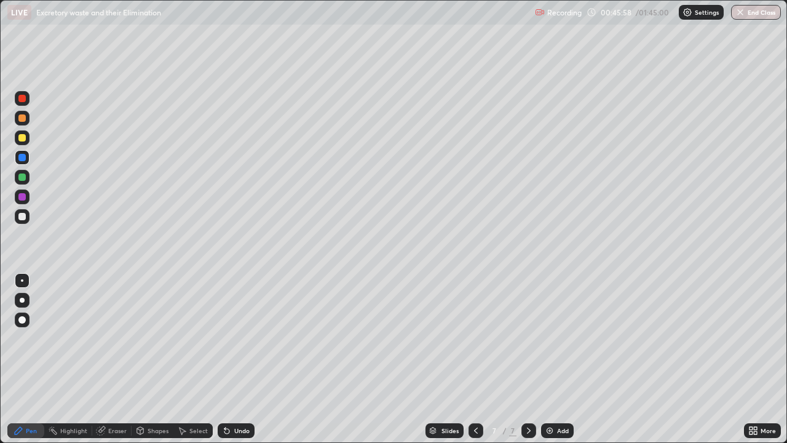
click at [21, 138] on div at bounding box center [21, 137] width 7 height 7
click at [25, 119] on div at bounding box center [21, 117] width 7 height 7
click at [24, 319] on div at bounding box center [21, 319] width 7 height 7
click at [25, 138] on div at bounding box center [21, 137] width 7 height 7
click at [23, 302] on div at bounding box center [22, 300] width 15 height 15
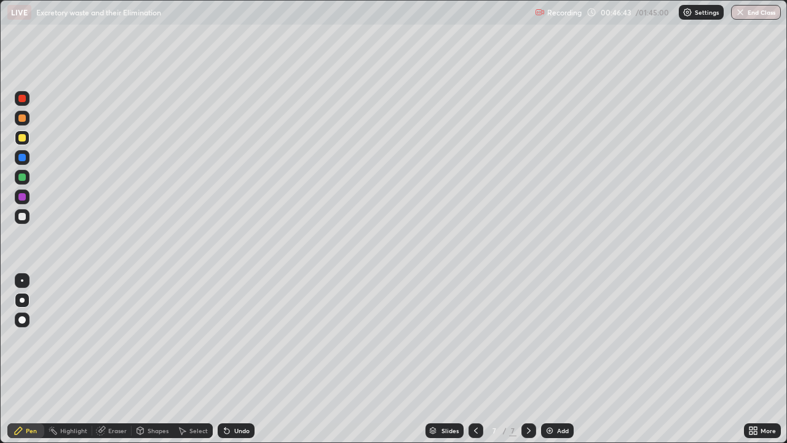
click at [23, 157] on div at bounding box center [21, 157] width 7 height 7
click at [25, 322] on div at bounding box center [22, 319] width 15 height 15
click at [23, 279] on div at bounding box center [22, 280] width 15 height 15
click at [150, 359] on div "Shapes" at bounding box center [158, 430] width 21 height 6
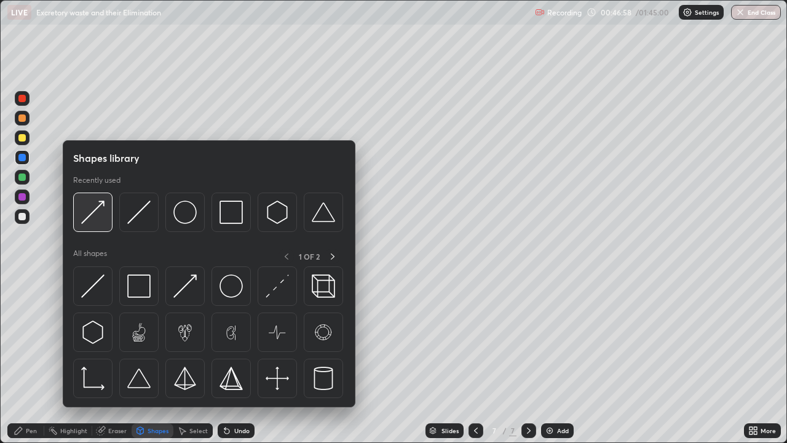
click at [100, 215] on img at bounding box center [92, 211] width 23 height 23
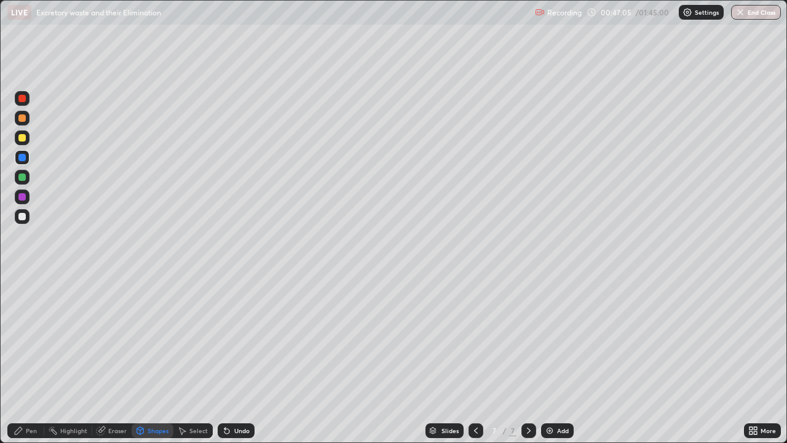
click at [227, 359] on icon at bounding box center [226, 431] width 5 height 5
click at [20, 216] on div at bounding box center [21, 216] width 7 height 7
click at [33, 359] on div "Pen" at bounding box center [31, 430] width 11 height 6
click at [160, 359] on div "Shapes" at bounding box center [158, 430] width 21 height 6
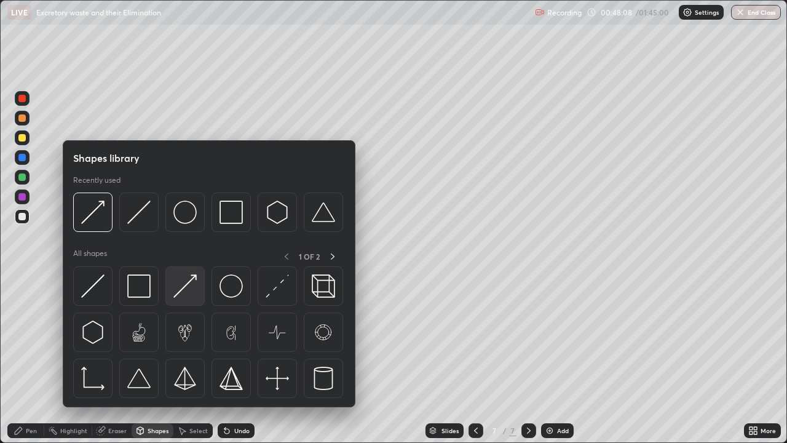
click at [197, 280] on div at bounding box center [184, 285] width 39 height 39
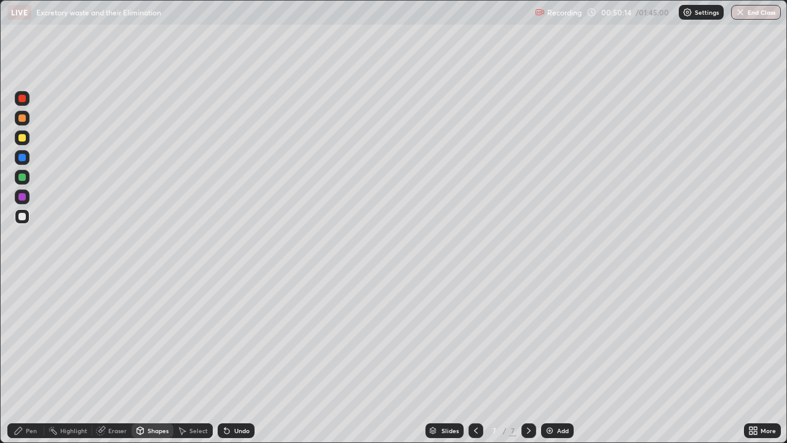
click at [23, 138] on div at bounding box center [21, 137] width 7 height 7
click at [228, 359] on icon at bounding box center [226, 431] width 5 height 5
click at [37, 359] on div "Pen" at bounding box center [25, 430] width 37 height 15
click at [149, 359] on div "Shapes" at bounding box center [158, 430] width 21 height 6
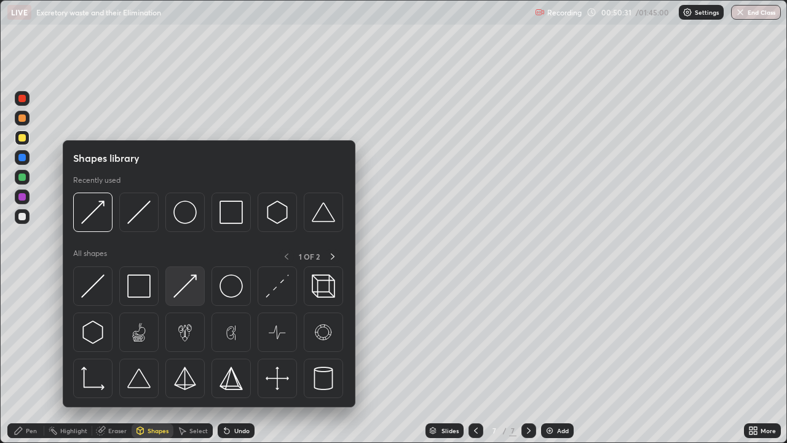
click at [188, 283] on img at bounding box center [184, 285] width 23 height 23
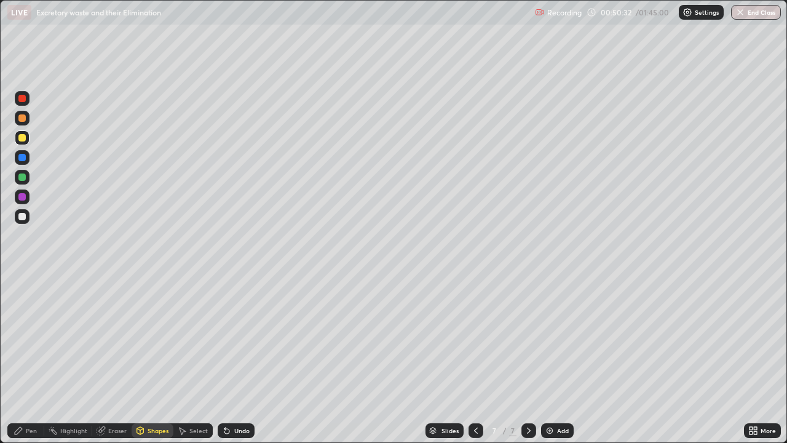
click at [21, 218] on div at bounding box center [21, 216] width 7 height 7
click at [224, 359] on icon at bounding box center [224, 427] width 1 height 1
click at [31, 359] on div "Pen" at bounding box center [31, 430] width 11 height 6
click at [25, 180] on div at bounding box center [22, 177] width 15 height 15
click at [23, 304] on div at bounding box center [22, 300] width 15 height 15
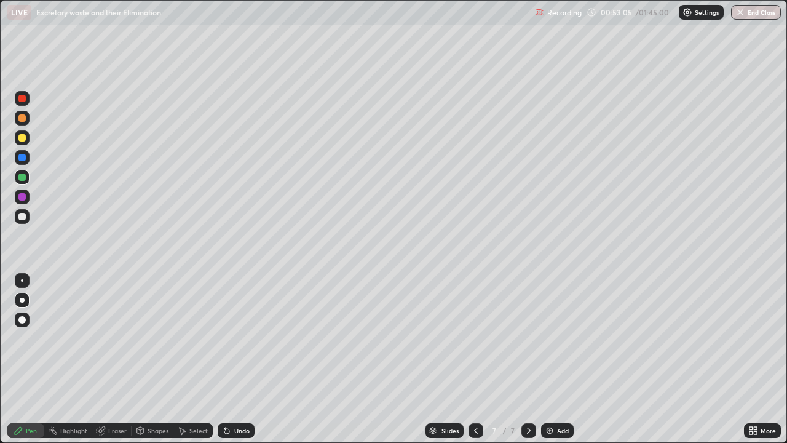
click at [25, 216] on div at bounding box center [21, 216] width 7 height 7
click at [23, 280] on div at bounding box center [22, 280] width 2 height 2
click at [245, 359] on div "Undo" at bounding box center [241, 430] width 15 height 6
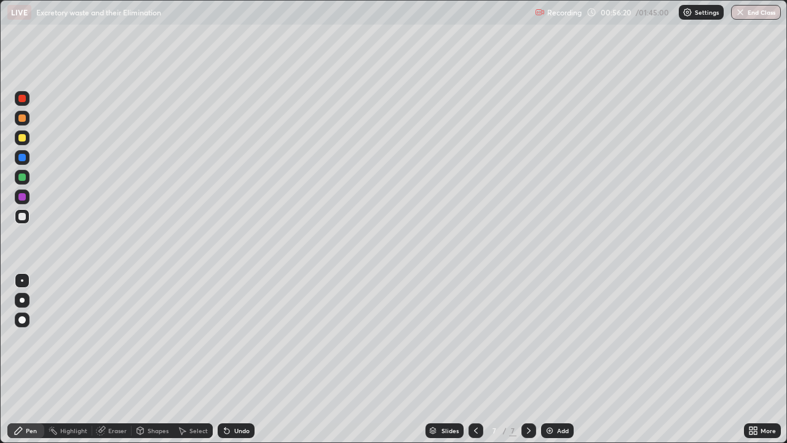
click at [235, 359] on div "Undo" at bounding box center [241, 430] width 15 height 6
click at [550, 359] on img at bounding box center [550, 431] width 10 height 10
click at [474, 359] on icon at bounding box center [476, 431] width 10 height 10
click at [524, 359] on icon at bounding box center [529, 431] width 10 height 10
click at [227, 359] on icon at bounding box center [226, 431] width 5 height 5
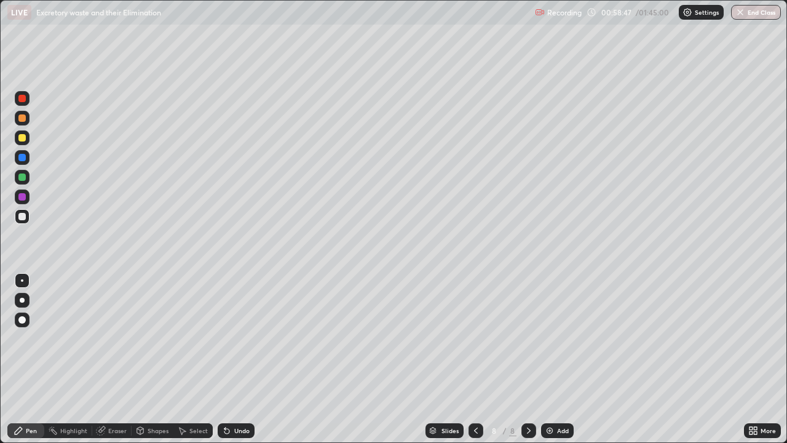
click at [228, 359] on icon at bounding box center [227, 431] width 10 height 10
click at [231, 359] on div "Undo" at bounding box center [236, 430] width 37 height 15
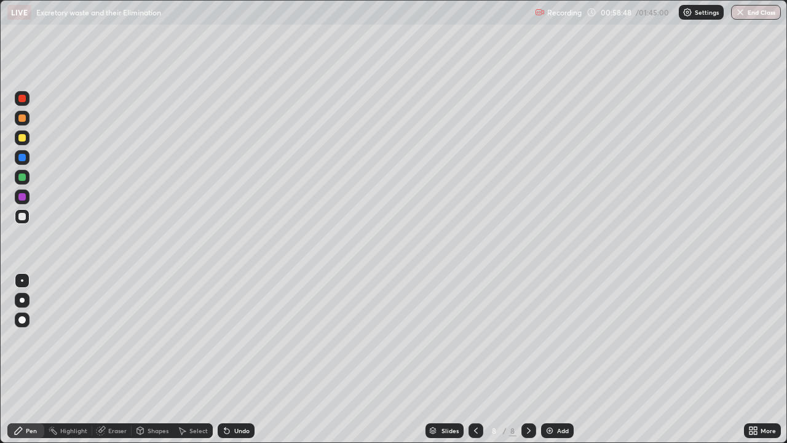
click at [232, 359] on div "Undo" at bounding box center [236, 430] width 37 height 15
click at [231, 359] on div "Undo" at bounding box center [236, 430] width 37 height 15
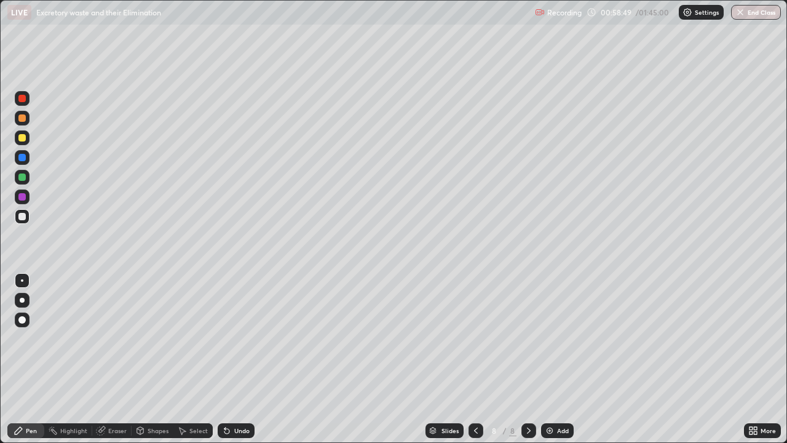
click at [231, 359] on div "Undo" at bounding box center [236, 430] width 37 height 15
click at [230, 359] on div "Undo" at bounding box center [236, 430] width 37 height 15
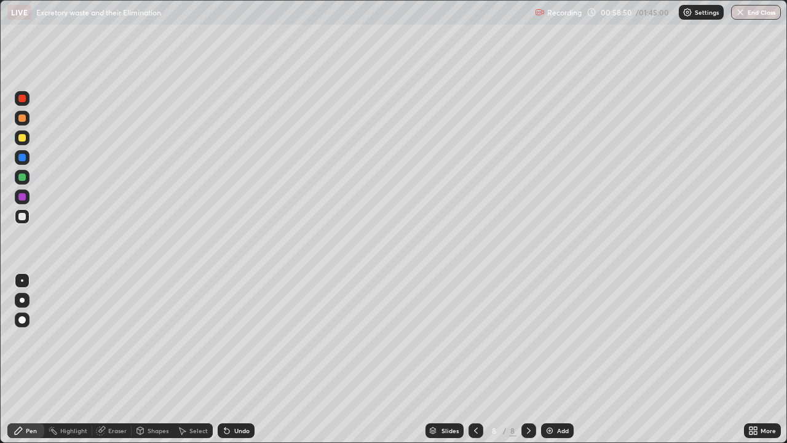
click at [231, 359] on div "Undo" at bounding box center [236, 430] width 37 height 15
click at [232, 359] on div "Undo" at bounding box center [236, 430] width 37 height 15
click at [231, 359] on div "Undo" at bounding box center [236, 430] width 37 height 15
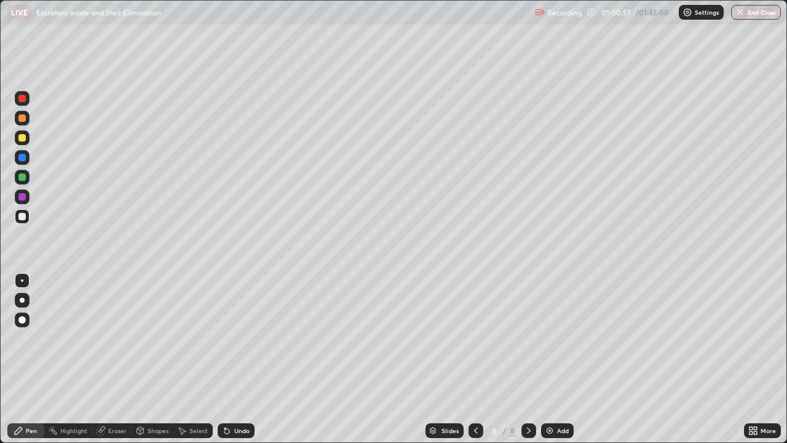
click at [241, 359] on div "Undo" at bounding box center [241, 430] width 15 height 6
click at [23, 178] on div at bounding box center [21, 176] width 7 height 7
click at [24, 214] on div at bounding box center [21, 216] width 7 height 7
click at [251, 359] on div "Undo" at bounding box center [236, 430] width 37 height 15
click at [249, 359] on div "Undo" at bounding box center [236, 430] width 37 height 15
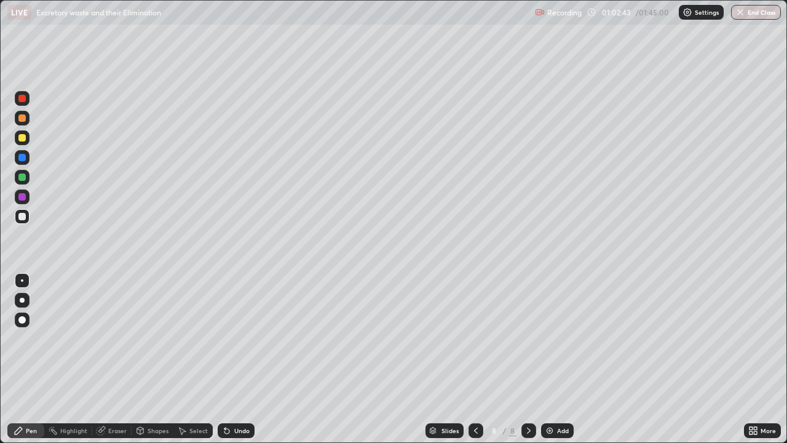
click at [251, 359] on div "Undo" at bounding box center [236, 430] width 37 height 15
click at [248, 359] on div "Undo" at bounding box center [236, 430] width 37 height 15
click at [243, 359] on div "Undo" at bounding box center [241, 430] width 15 height 6
click at [166, 359] on div "Shapes" at bounding box center [158, 430] width 21 height 6
click at [38, 359] on div "Pen" at bounding box center [25, 430] width 37 height 15
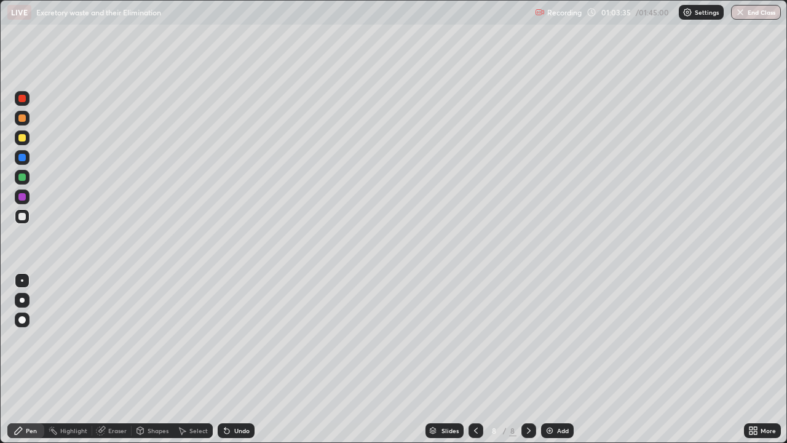
click at [20, 299] on div at bounding box center [22, 300] width 5 height 5
click at [161, 359] on div "Shapes" at bounding box center [158, 430] width 21 height 6
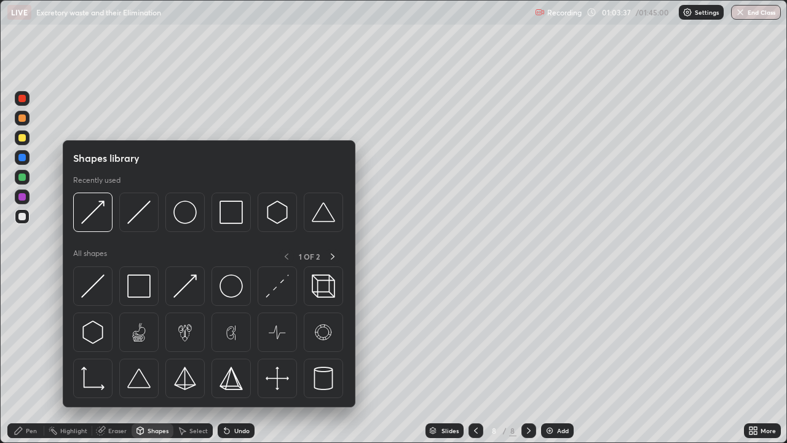
click at [23, 176] on div at bounding box center [21, 176] width 7 height 7
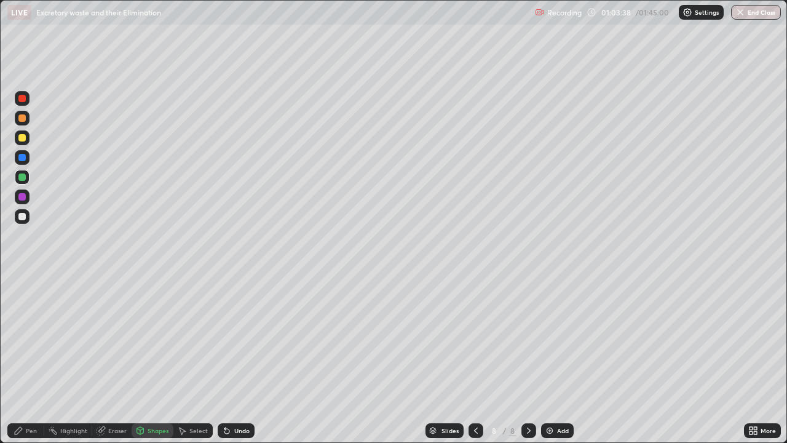
click at [156, 359] on div "Shapes" at bounding box center [158, 430] width 21 height 6
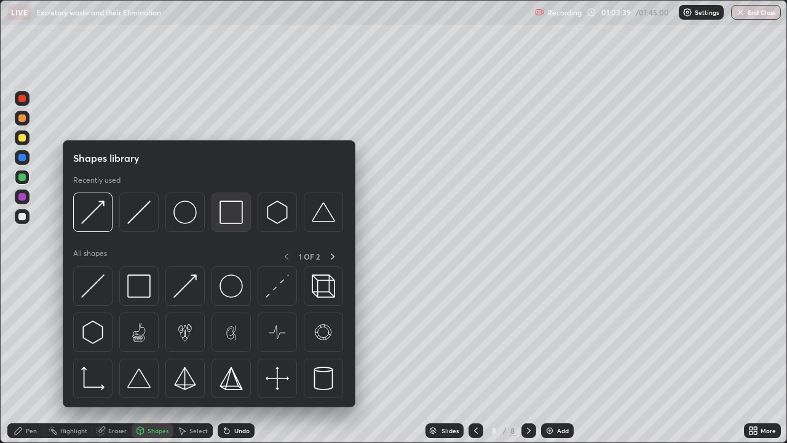
click at [237, 216] on img at bounding box center [231, 211] width 23 height 23
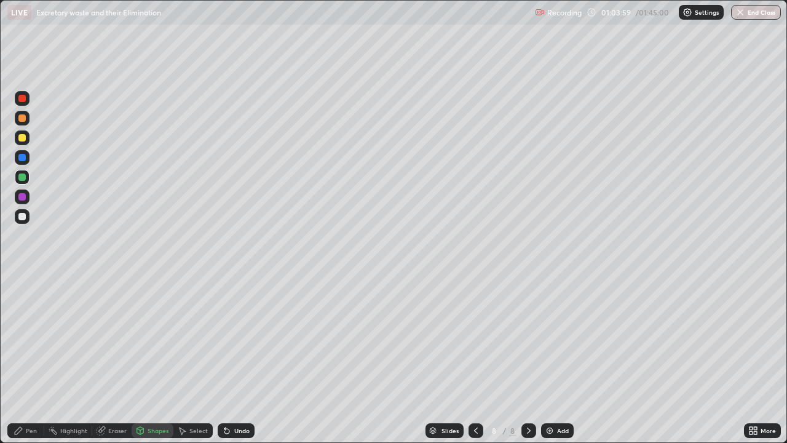
click at [25, 220] on div at bounding box center [22, 216] width 15 height 15
click at [25, 139] on div at bounding box center [21, 137] width 7 height 7
click at [234, 359] on div "Undo" at bounding box center [241, 430] width 15 height 6
click at [38, 359] on div "Pen" at bounding box center [25, 430] width 37 height 15
click at [18, 192] on div at bounding box center [22, 196] width 15 height 15
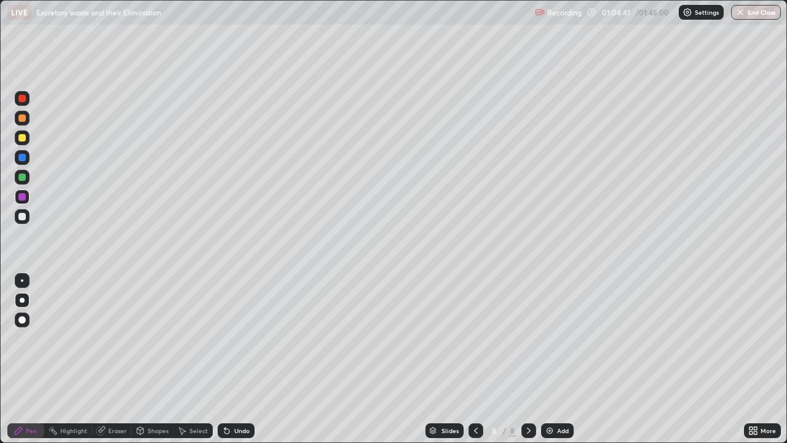
click at [21, 219] on div at bounding box center [21, 216] width 7 height 7
click at [22, 280] on div at bounding box center [22, 280] width 2 height 2
click at [548, 359] on img at bounding box center [550, 431] width 10 height 10
click at [22, 296] on div at bounding box center [22, 300] width 15 height 15
click at [23, 178] on div at bounding box center [21, 176] width 7 height 7
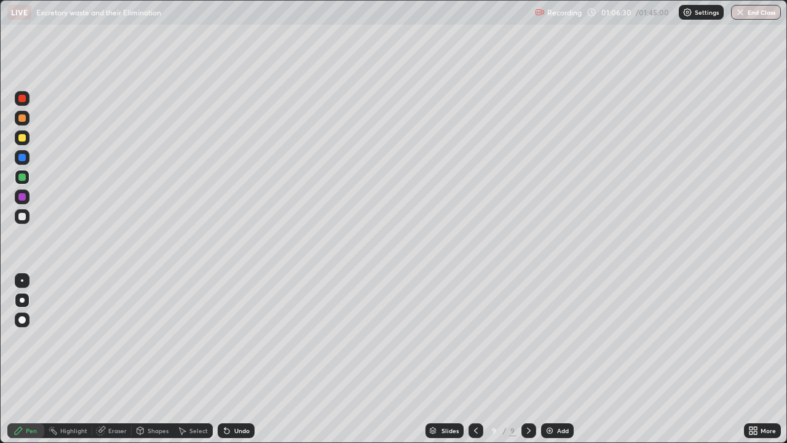
click at [23, 216] on div at bounding box center [21, 216] width 7 height 7
click at [21, 284] on div at bounding box center [22, 280] width 15 height 15
click at [227, 359] on icon at bounding box center [226, 431] width 5 height 5
click at [229, 359] on icon at bounding box center [227, 431] width 10 height 10
click at [230, 359] on div "Undo" at bounding box center [236, 430] width 37 height 15
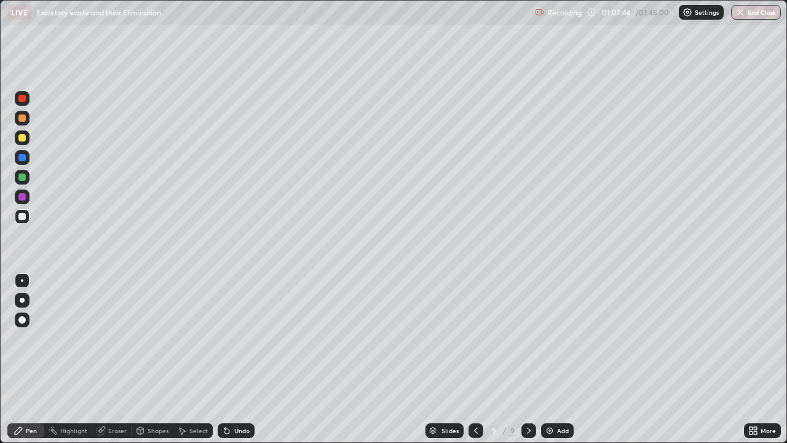
click at [168, 359] on div "Shapes" at bounding box center [153, 430] width 42 height 15
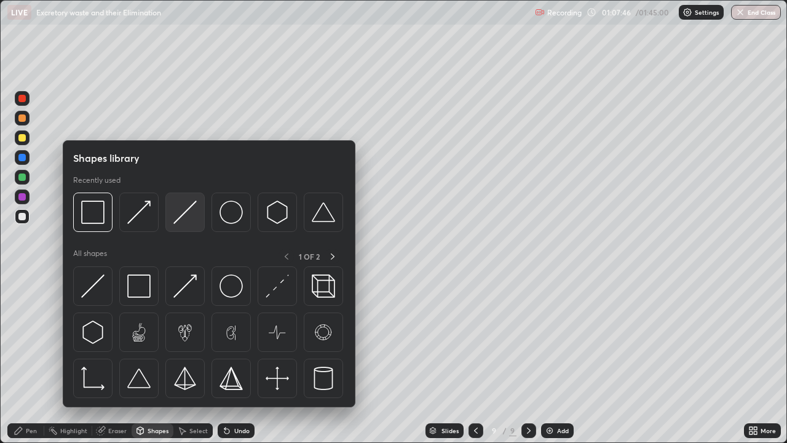
click at [189, 217] on img at bounding box center [184, 211] width 23 height 23
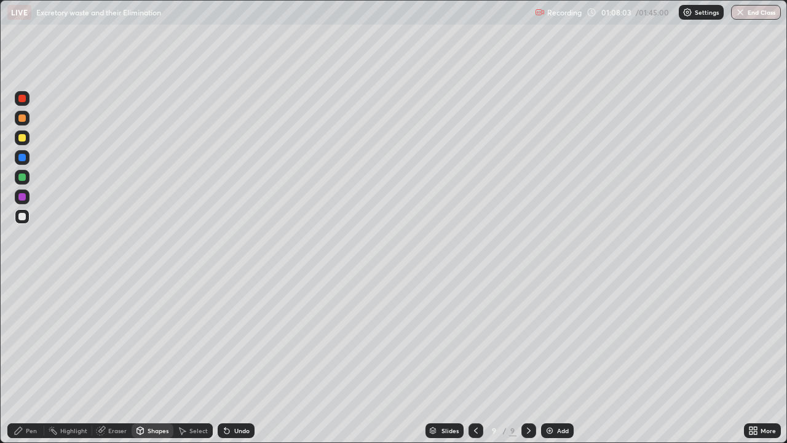
click at [41, 359] on div "Pen" at bounding box center [25, 430] width 37 height 15
click at [164, 359] on div "Shapes" at bounding box center [158, 430] width 21 height 6
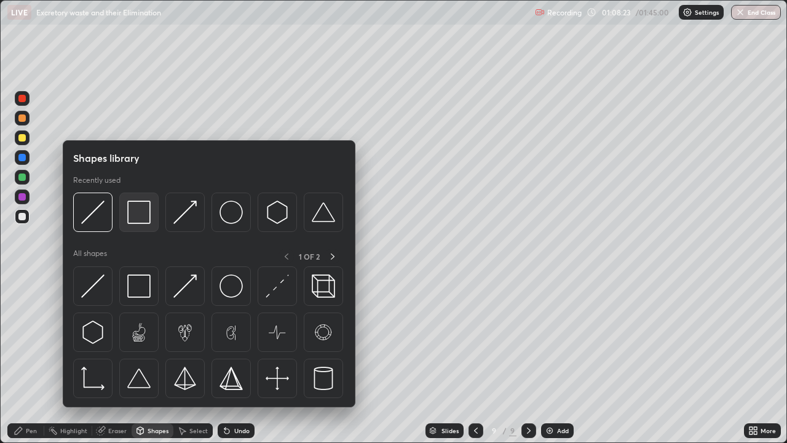
click at [148, 220] on img at bounding box center [138, 211] width 23 height 23
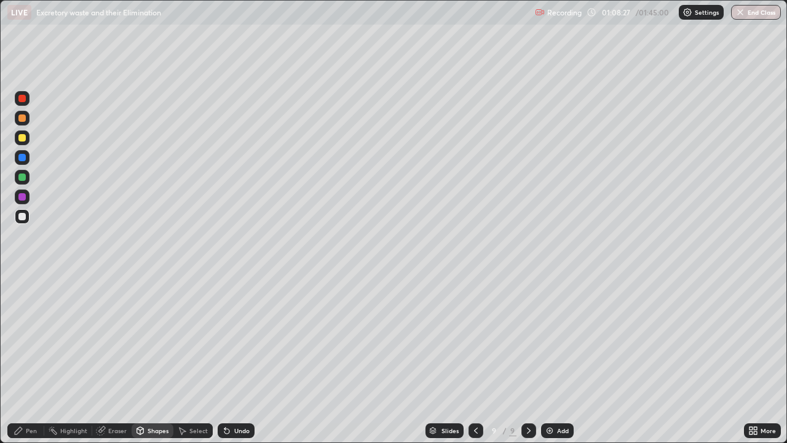
click at [38, 359] on div "Pen" at bounding box center [25, 430] width 37 height 15
click at [149, 359] on div "Shapes" at bounding box center [158, 430] width 21 height 6
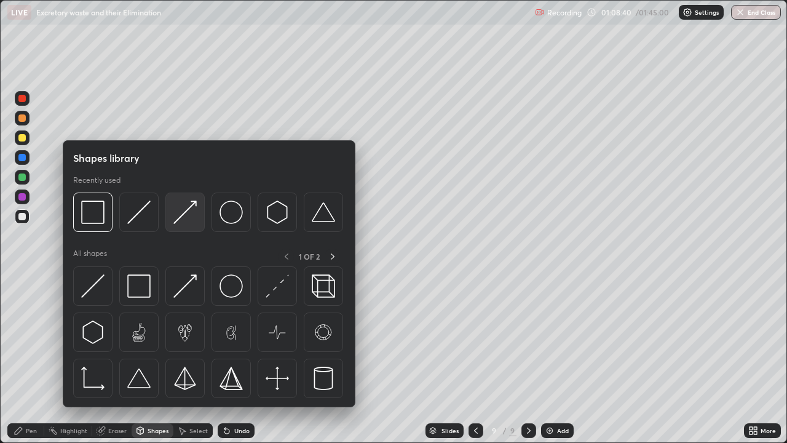
click at [181, 216] on img at bounding box center [184, 211] width 23 height 23
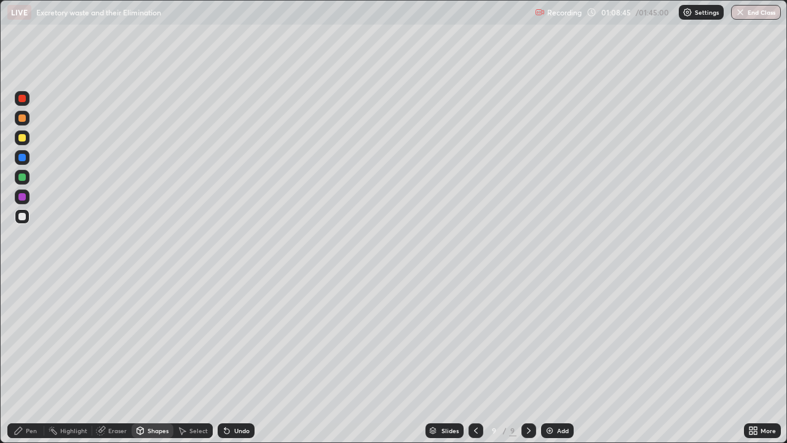
click at [39, 359] on div "Pen" at bounding box center [25, 430] width 37 height 15
click at [165, 359] on div "Shapes" at bounding box center [158, 430] width 21 height 6
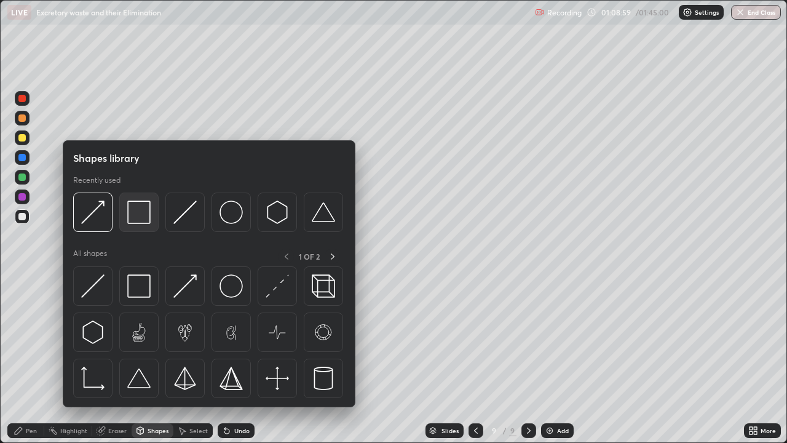
click at [149, 220] on img at bounding box center [138, 211] width 23 height 23
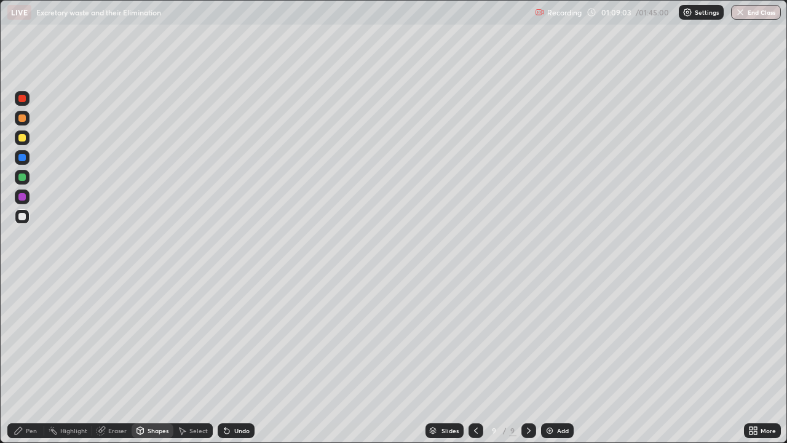
click at [49, 359] on circle at bounding box center [49, 429] width 1 height 1
click at [238, 359] on div "Undo" at bounding box center [241, 430] width 15 height 6
click at [32, 359] on div "Pen" at bounding box center [31, 430] width 11 height 6
click at [163, 359] on div "Shapes" at bounding box center [158, 430] width 21 height 6
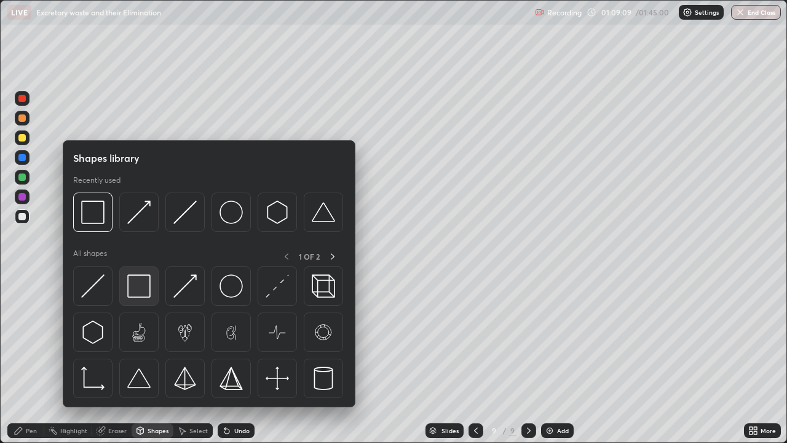
click at [143, 284] on img at bounding box center [138, 285] width 23 height 23
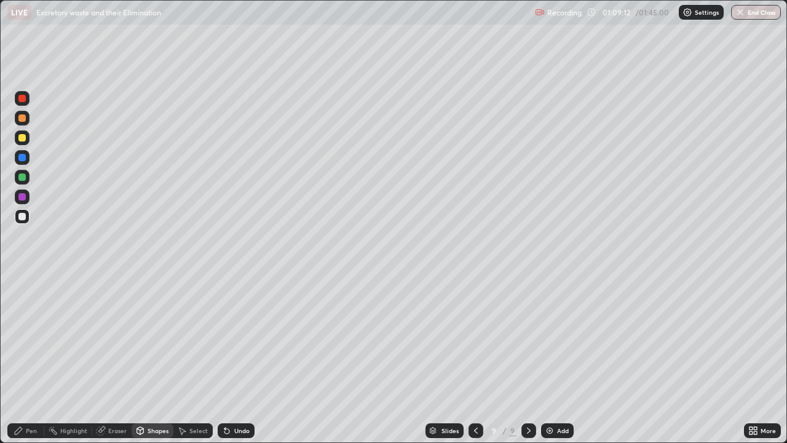
click at [36, 359] on div "Pen" at bounding box center [31, 430] width 11 height 6
click at [153, 359] on div "Shapes" at bounding box center [158, 430] width 21 height 6
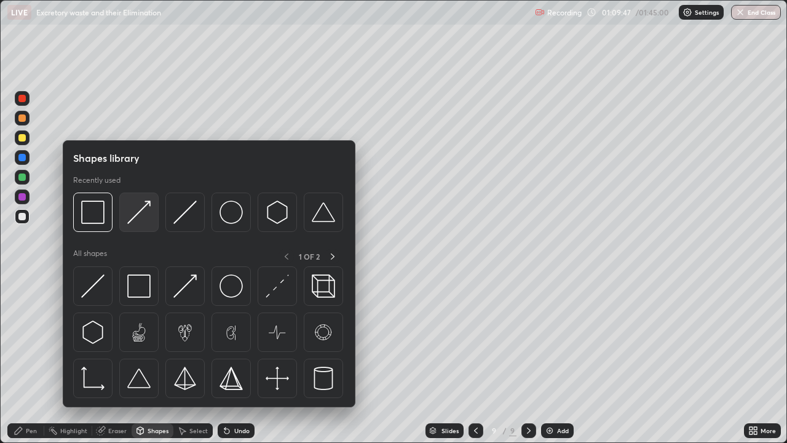
click at [152, 221] on div at bounding box center [138, 211] width 39 height 39
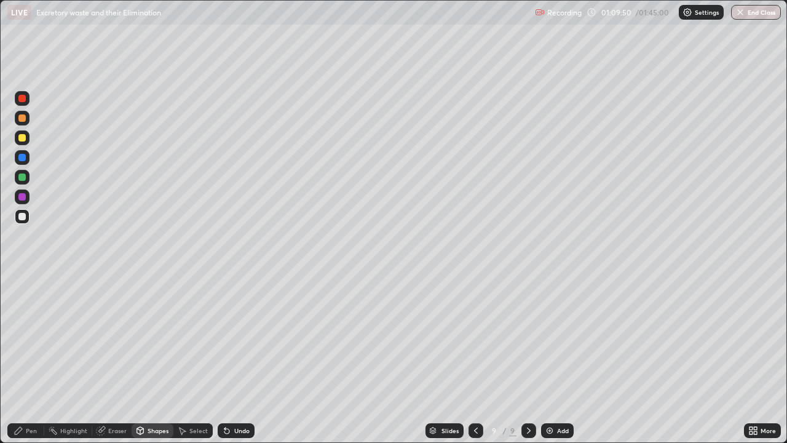
click at [42, 359] on div "Pen" at bounding box center [25, 430] width 37 height 15
click at [161, 359] on div "Shapes" at bounding box center [158, 430] width 21 height 6
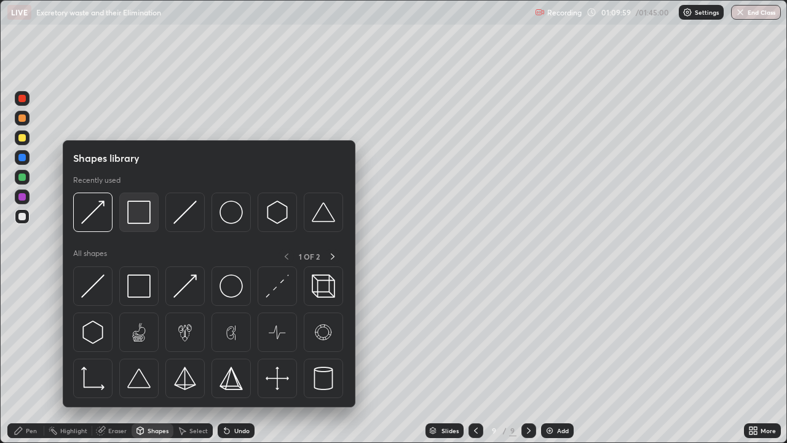
click at [145, 221] on img at bounding box center [138, 211] width 23 height 23
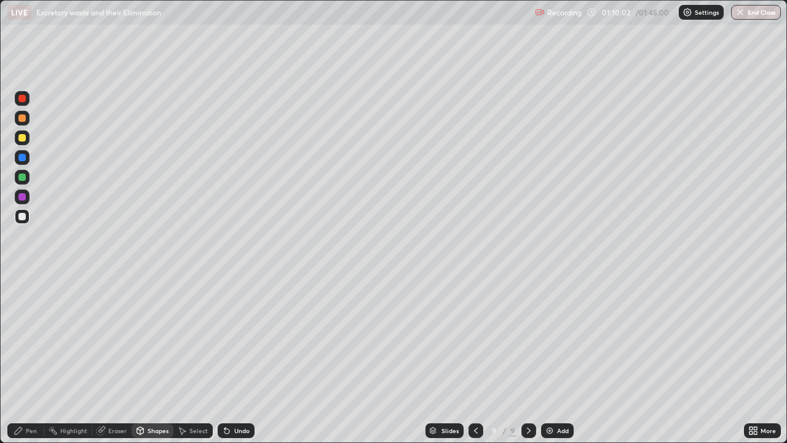
click at [36, 359] on div "Pen" at bounding box center [31, 430] width 11 height 6
click at [549, 359] on img at bounding box center [550, 431] width 10 height 10
click at [25, 178] on div at bounding box center [21, 176] width 7 height 7
click at [23, 303] on div at bounding box center [22, 300] width 15 height 15
click at [25, 120] on div at bounding box center [21, 117] width 7 height 7
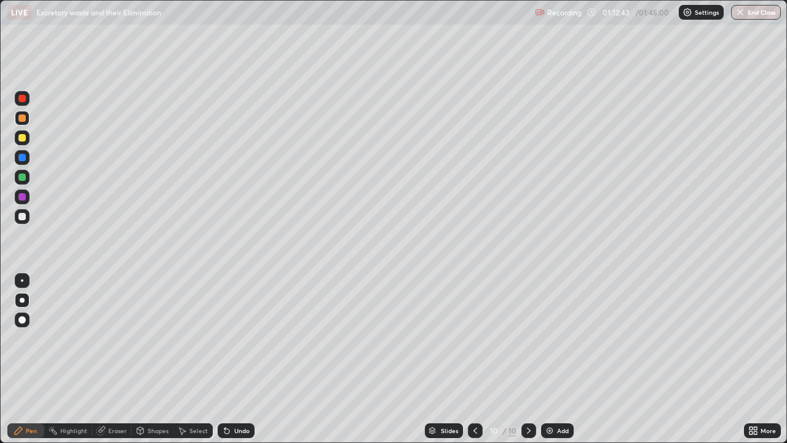
click at [244, 359] on div "Undo" at bounding box center [241, 430] width 15 height 6
click at [238, 359] on div "Undo" at bounding box center [241, 430] width 15 height 6
click at [160, 359] on div "Shapes" at bounding box center [158, 430] width 21 height 6
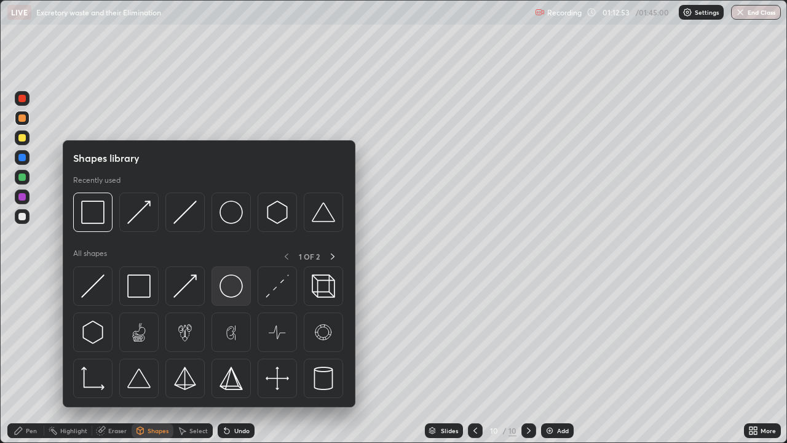
click at [235, 283] on img at bounding box center [231, 285] width 23 height 23
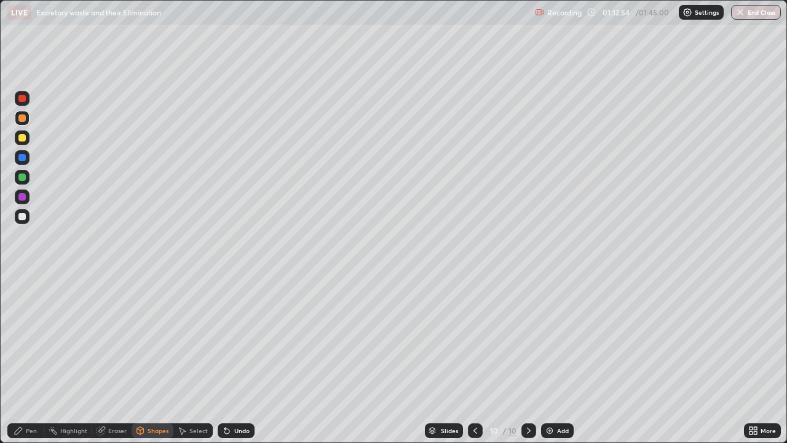
click at [242, 359] on div "Undo" at bounding box center [241, 430] width 15 height 6
click at [124, 359] on div "Eraser" at bounding box center [117, 430] width 18 height 6
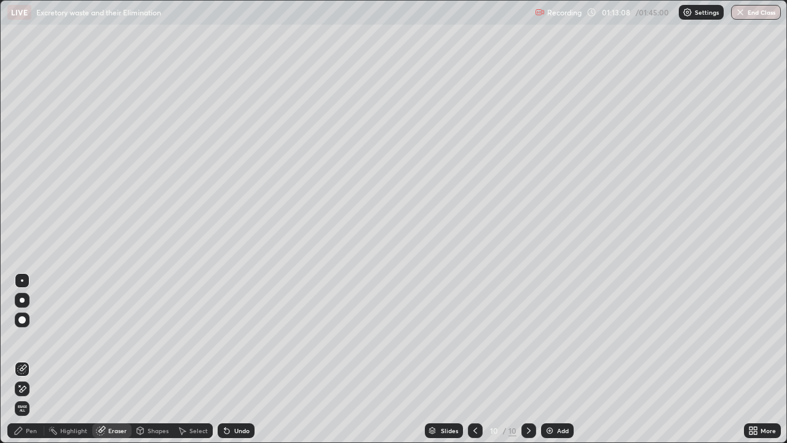
click at [156, 359] on div "Shapes" at bounding box center [158, 430] width 21 height 6
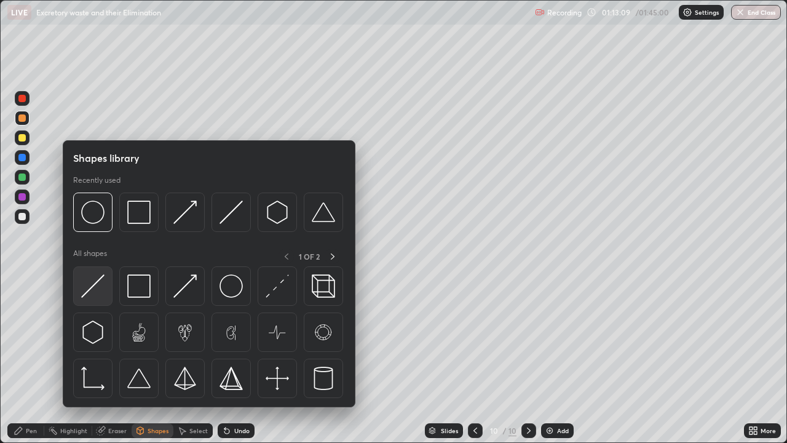
click at [101, 280] on img at bounding box center [92, 285] width 23 height 23
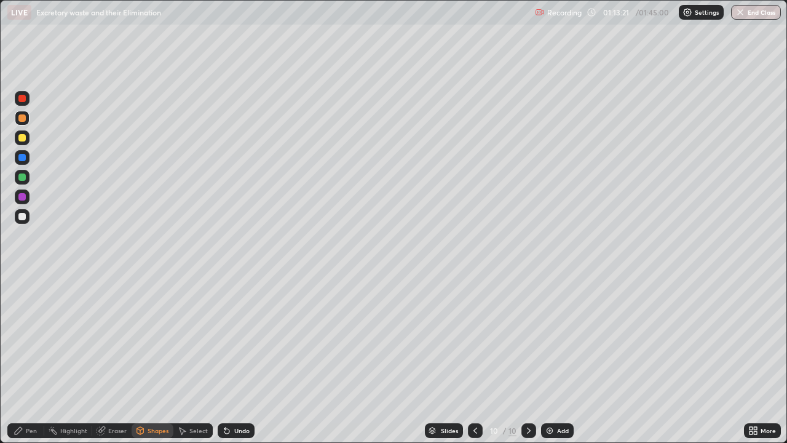
click at [240, 359] on div "Undo" at bounding box center [241, 430] width 15 height 6
click at [41, 359] on div "Pen" at bounding box center [25, 430] width 37 height 15
click at [118, 359] on div "Eraser" at bounding box center [117, 430] width 18 height 6
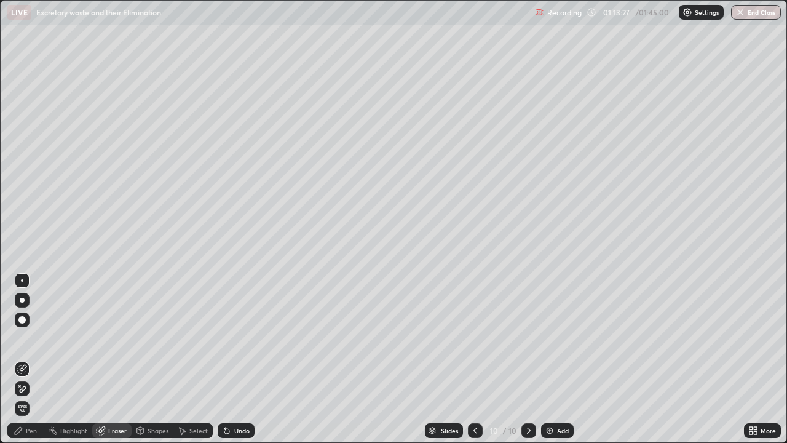
click at [33, 359] on div "Pen" at bounding box center [31, 430] width 11 height 6
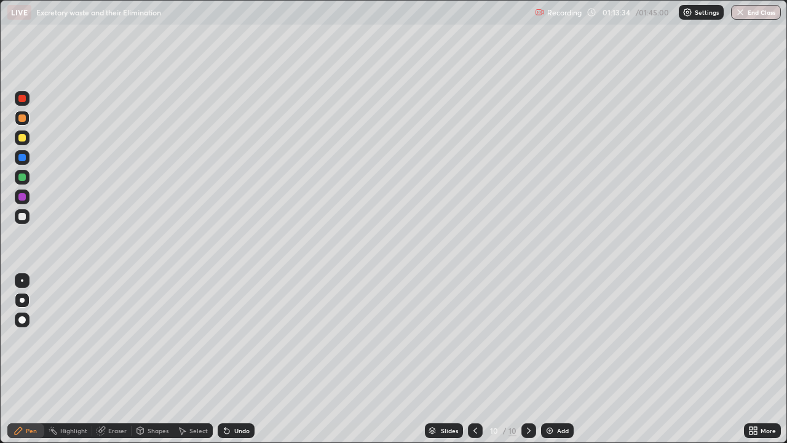
click at [248, 359] on div "Undo" at bounding box center [236, 430] width 37 height 15
click at [229, 359] on icon at bounding box center [227, 431] width 10 height 10
click at [237, 359] on div "Undo" at bounding box center [241, 430] width 15 height 6
click at [151, 359] on div "Shapes" at bounding box center [158, 430] width 21 height 6
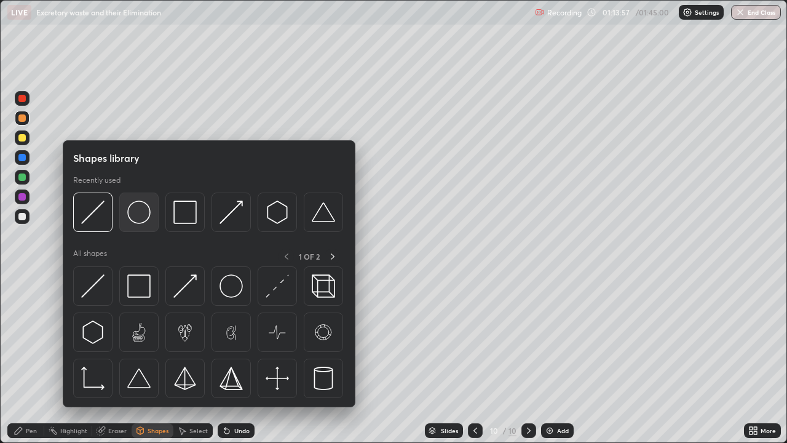
click at [144, 217] on img at bounding box center [138, 211] width 23 height 23
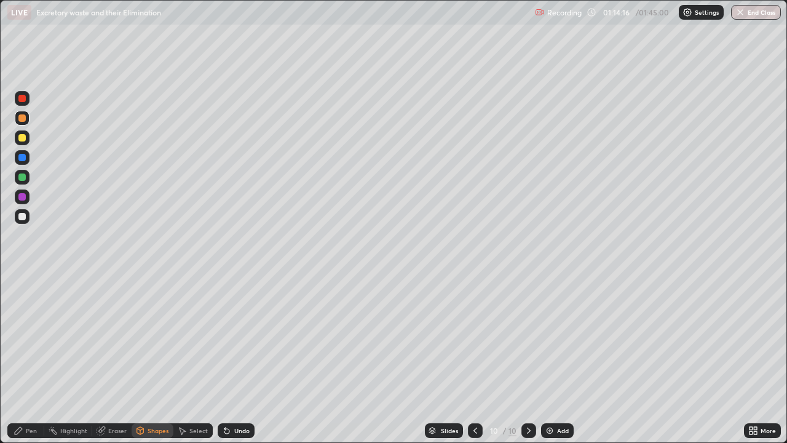
click at [163, 359] on div "Shapes" at bounding box center [153, 430] width 42 height 15
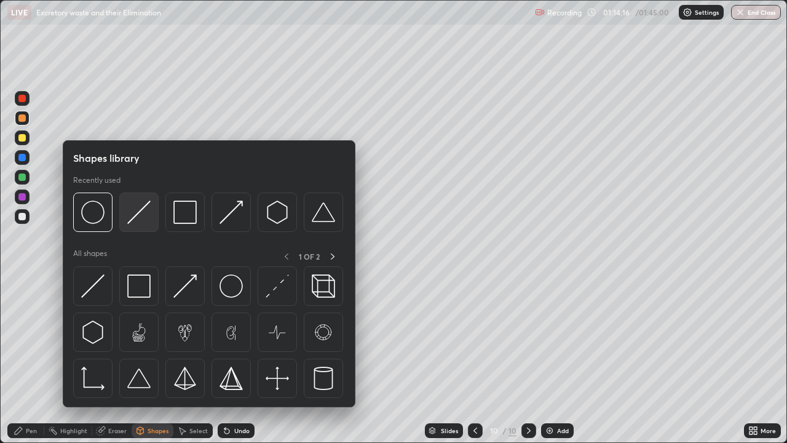
click at [142, 216] on img at bounding box center [138, 211] width 23 height 23
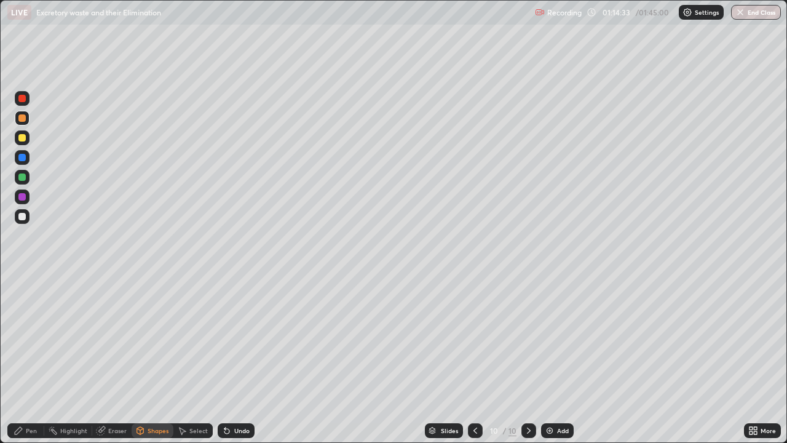
click at [242, 359] on div "Undo" at bounding box center [236, 430] width 37 height 15
click at [242, 359] on div "Undo" at bounding box center [241, 430] width 15 height 6
click at [154, 359] on div "Shapes" at bounding box center [158, 430] width 21 height 6
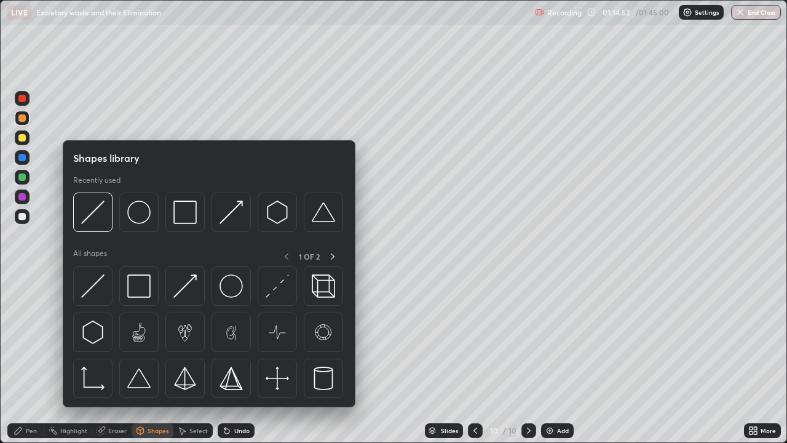
click at [23, 180] on div at bounding box center [21, 176] width 7 height 7
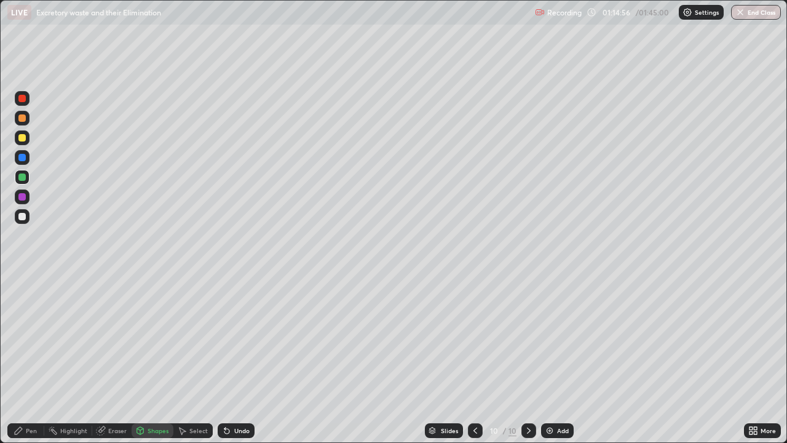
click at [240, 359] on div "Undo" at bounding box center [241, 430] width 15 height 6
click at [159, 359] on div "Shapes" at bounding box center [158, 430] width 21 height 6
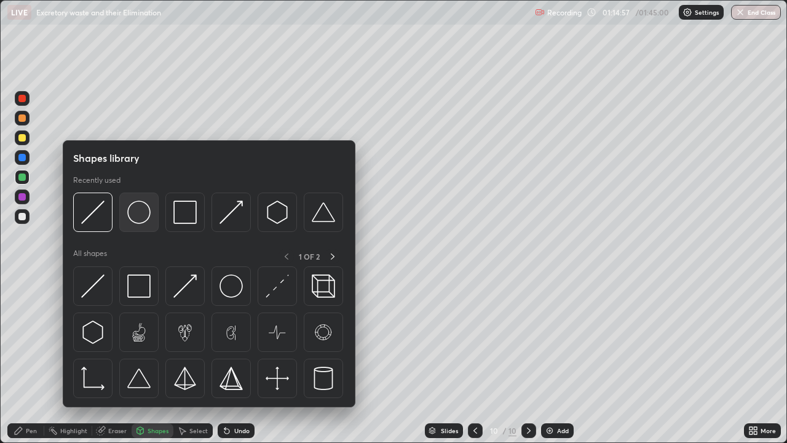
click at [148, 221] on img at bounding box center [138, 211] width 23 height 23
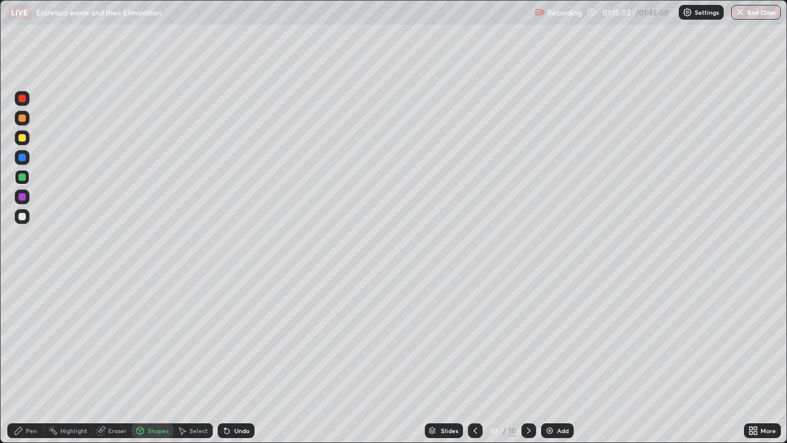
click at [245, 359] on div "Undo" at bounding box center [241, 430] width 15 height 6
click at [22, 199] on div at bounding box center [21, 196] width 7 height 7
click at [244, 359] on div "Undo" at bounding box center [241, 430] width 15 height 6
click at [146, 359] on div "Shapes" at bounding box center [153, 430] width 42 height 15
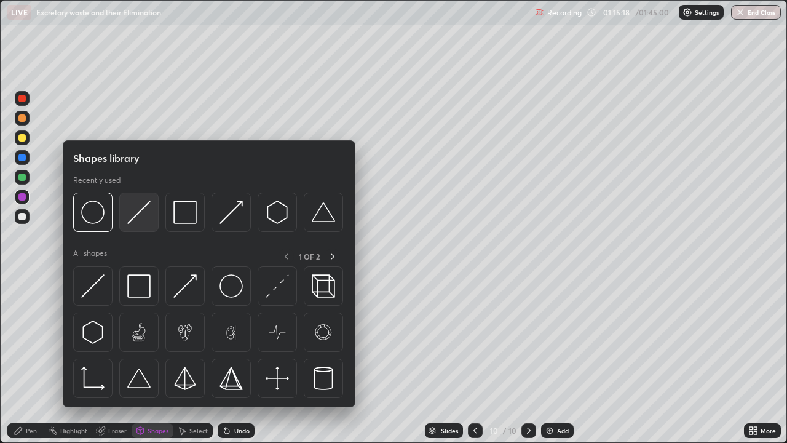
click at [135, 211] on img at bounding box center [138, 211] width 23 height 23
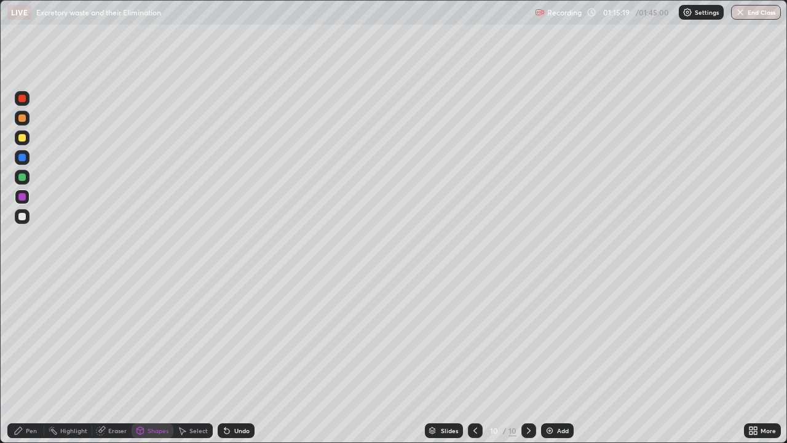
click at [24, 121] on div at bounding box center [21, 117] width 7 height 7
click at [29, 141] on div at bounding box center [22, 137] width 15 height 15
click at [26, 160] on div at bounding box center [22, 157] width 15 height 15
click at [33, 359] on div "Pen" at bounding box center [31, 430] width 11 height 6
click at [22, 278] on div at bounding box center [22, 280] width 15 height 15
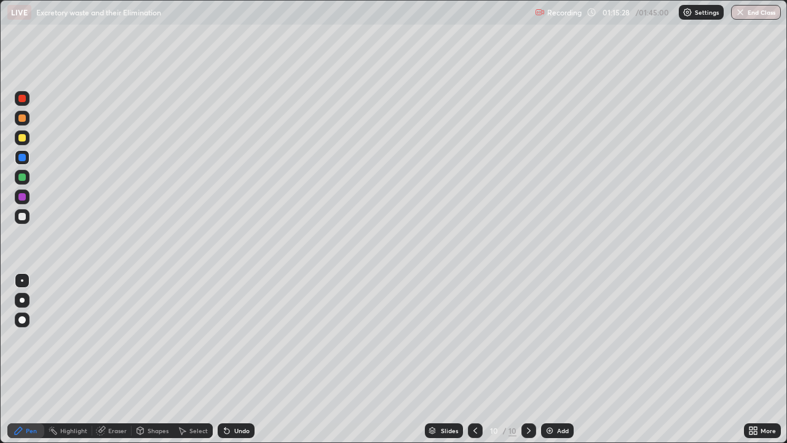
click at [25, 218] on div at bounding box center [21, 216] width 7 height 7
click at [244, 359] on div "Undo" at bounding box center [241, 430] width 15 height 6
click at [167, 359] on div "Shapes" at bounding box center [158, 430] width 21 height 6
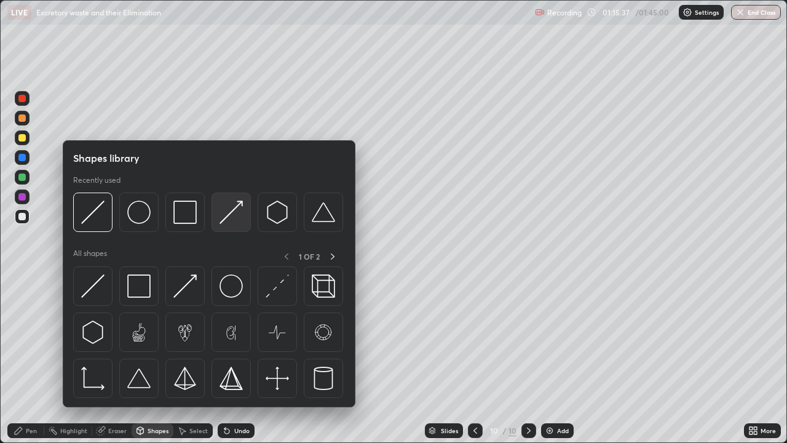
click at [227, 216] on img at bounding box center [231, 211] width 23 height 23
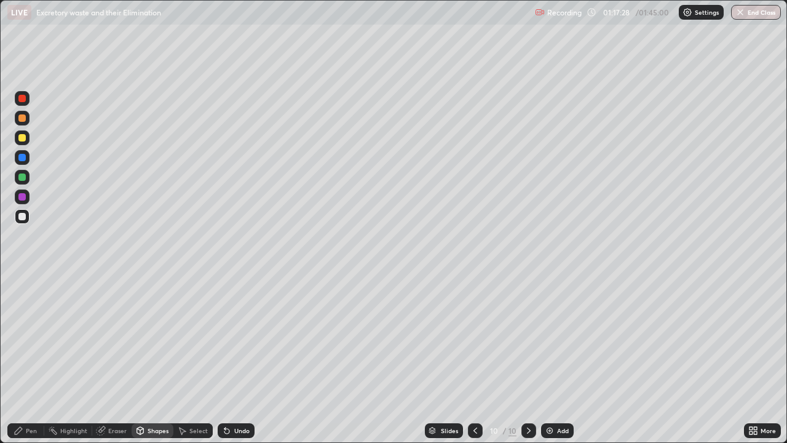
click at [248, 359] on div "Undo" at bounding box center [236, 430] width 37 height 15
click at [28, 359] on div "Pen" at bounding box center [31, 430] width 11 height 6
click at [30, 156] on div at bounding box center [22, 158] width 20 height 20
click at [25, 301] on div at bounding box center [22, 300] width 15 height 15
click at [23, 179] on div at bounding box center [21, 176] width 7 height 7
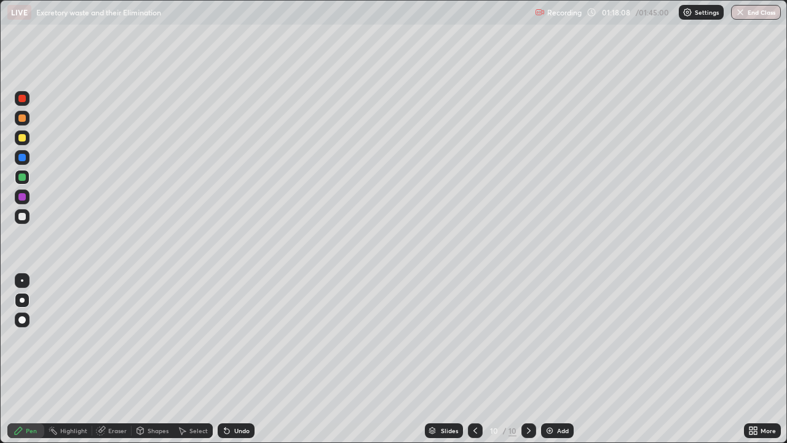
click at [21, 140] on div at bounding box center [21, 137] width 7 height 7
click at [20, 221] on div at bounding box center [22, 216] width 15 height 15
click at [23, 282] on div at bounding box center [22, 280] width 15 height 15
click at [224, 359] on icon at bounding box center [226, 431] width 5 height 5
click at [225, 359] on icon at bounding box center [226, 431] width 5 height 5
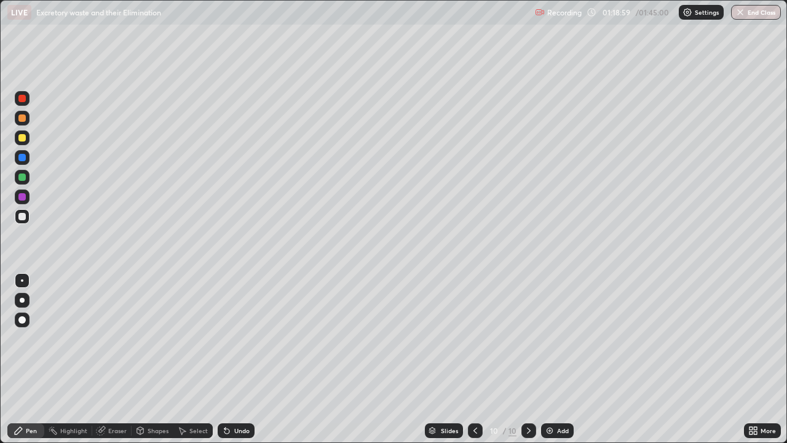
click at [222, 359] on icon at bounding box center [227, 431] width 10 height 10
click at [224, 359] on icon at bounding box center [227, 431] width 10 height 10
click at [225, 359] on icon at bounding box center [227, 431] width 10 height 10
click at [225, 359] on icon at bounding box center [226, 431] width 5 height 5
click at [234, 359] on div "Undo" at bounding box center [241, 430] width 15 height 6
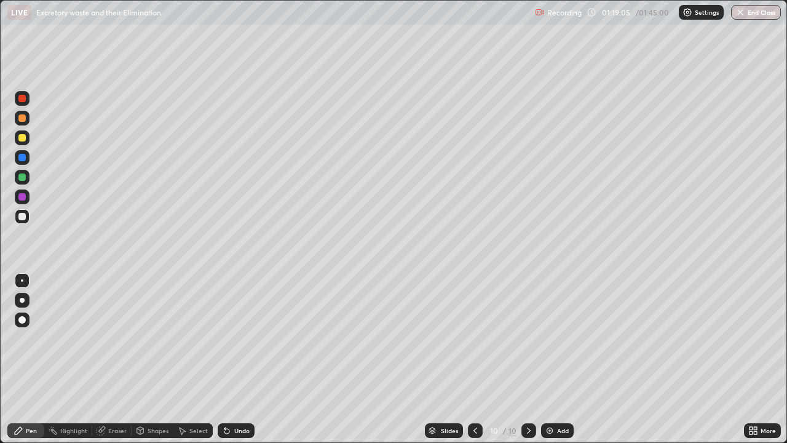
click at [234, 359] on div "Undo" at bounding box center [241, 430] width 15 height 6
click at [549, 359] on img at bounding box center [550, 431] width 10 height 10
click at [228, 359] on icon at bounding box center [227, 431] width 10 height 10
click at [229, 359] on icon at bounding box center [227, 431] width 10 height 10
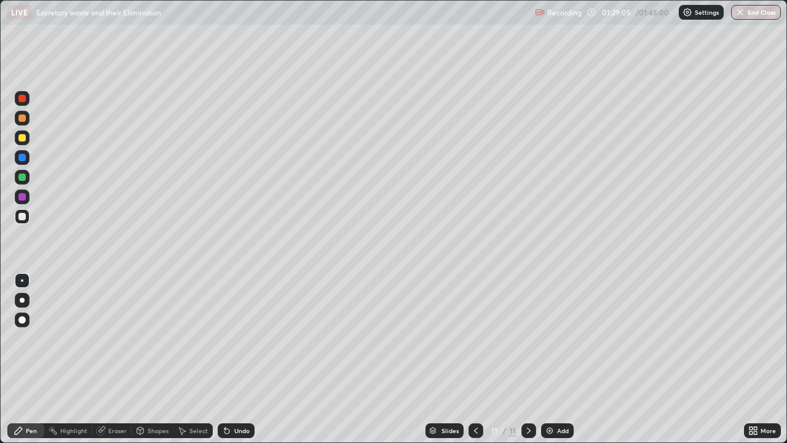
click at [240, 359] on div "Undo" at bounding box center [241, 430] width 15 height 6
click at [243, 359] on div "Undo" at bounding box center [241, 430] width 15 height 6
click at [244, 359] on div "Undo" at bounding box center [236, 430] width 37 height 15
click at [246, 359] on div "Undo" at bounding box center [241, 430] width 15 height 6
click at [245, 359] on div "Undo" at bounding box center [241, 430] width 15 height 6
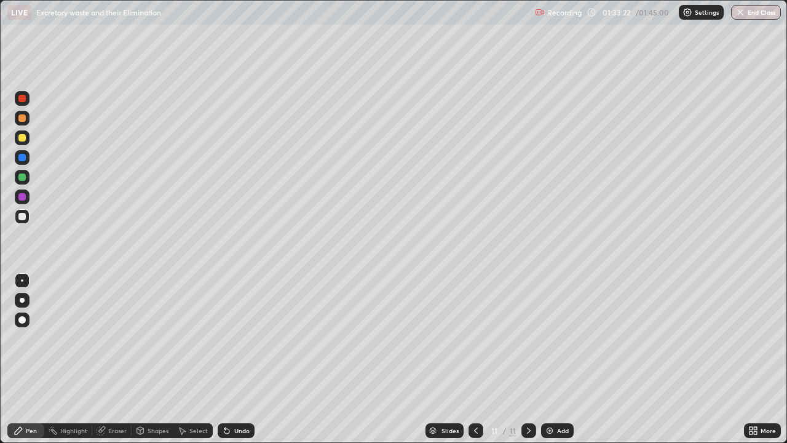
click at [245, 359] on div "Undo" at bounding box center [241, 430] width 15 height 6
click at [244, 359] on div "Undo" at bounding box center [241, 430] width 15 height 6
click at [244, 359] on div "Undo" at bounding box center [236, 430] width 37 height 15
click at [243, 359] on div "Undo" at bounding box center [236, 430] width 37 height 15
click at [244, 359] on div "Undo" at bounding box center [236, 430] width 37 height 15
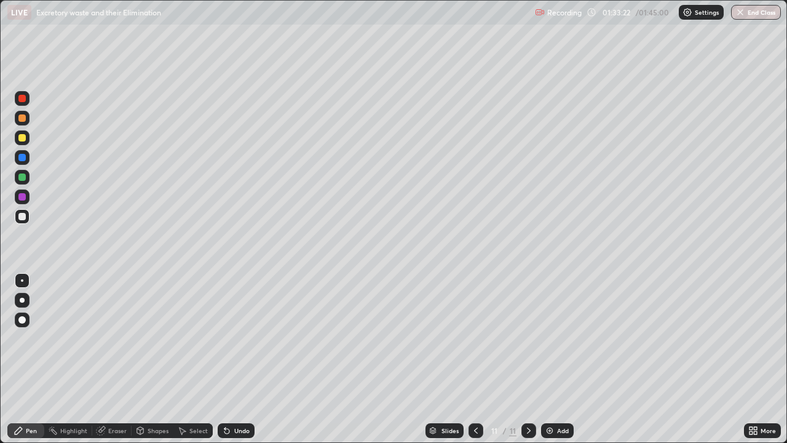
click at [244, 359] on div "Undo" at bounding box center [236, 430] width 37 height 15
click at [550, 359] on img at bounding box center [550, 431] width 10 height 10
click at [24, 179] on div at bounding box center [21, 176] width 7 height 7
click at [21, 301] on div at bounding box center [22, 300] width 5 height 5
click at [25, 220] on div at bounding box center [22, 216] width 15 height 15
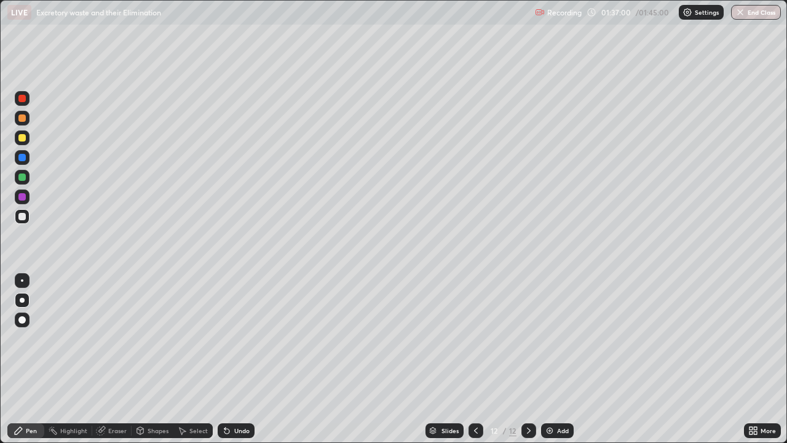
click at [23, 282] on div at bounding box center [22, 280] width 15 height 15
click at [235, 359] on div "Undo" at bounding box center [234, 430] width 42 height 25
click at [236, 359] on div "Undo" at bounding box center [236, 430] width 37 height 15
click at [225, 359] on icon at bounding box center [226, 431] width 5 height 5
click at [228, 359] on icon at bounding box center [226, 431] width 5 height 5
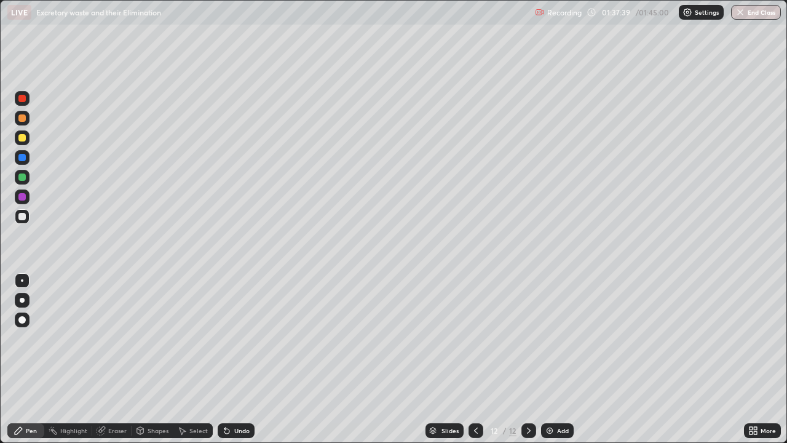
click at [228, 359] on icon at bounding box center [226, 431] width 5 height 5
click at [244, 359] on div "Undo" at bounding box center [241, 430] width 15 height 6
click at [244, 359] on div "Undo" at bounding box center [236, 430] width 37 height 15
click at [240, 359] on div "Undo" at bounding box center [236, 430] width 37 height 15
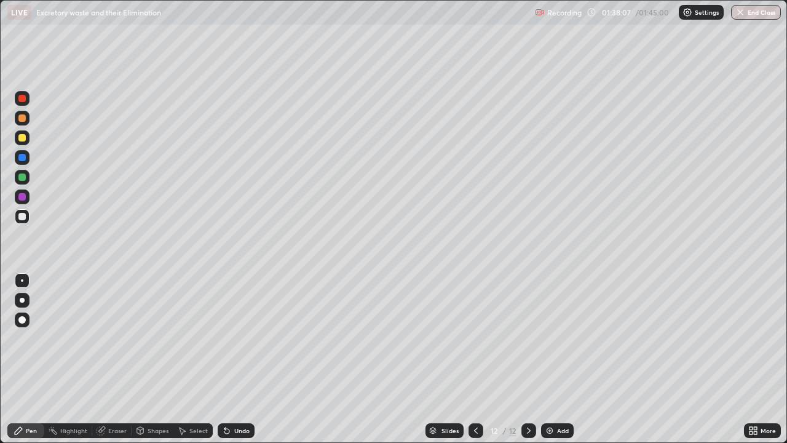
click at [239, 359] on div "Undo" at bounding box center [241, 430] width 15 height 6
click at [251, 359] on div "Undo" at bounding box center [236, 430] width 37 height 15
click at [245, 359] on div "Undo" at bounding box center [236, 430] width 37 height 15
click at [243, 359] on div "Undo" at bounding box center [241, 430] width 15 height 6
click at [242, 359] on div "Undo" at bounding box center [241, 430] width 15 height 6
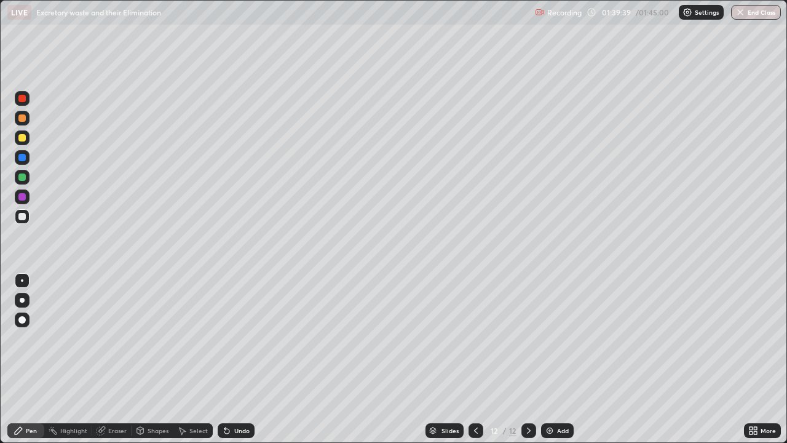
click at [242, 359] on div "Undo" at bounding box center [236, 430] width 37 height 15
click at [242, 359] on div "Undo" at bounding box center [241, 430] width 15 height 6
click at [549, 359] on img at bounding box center [550, 431] width 10 height 10
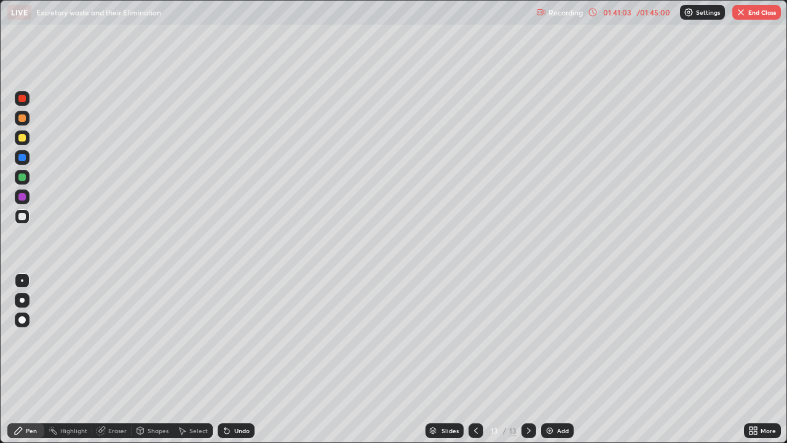
click at [22, 301] on div at bounding box center [22, 300] width 5 height 5
click at [24, 180] on div at bounding box center [21, 176] width 7 height 7
click at [22, 278] on div at bounding box center [22, 280] width 15 height 15
click at [25, 218] on div at bounding box center [21, 216] width 7 height 7
click at [161, 359] on div "Shapes" at bounding box center [158, 430] width 21 height 6
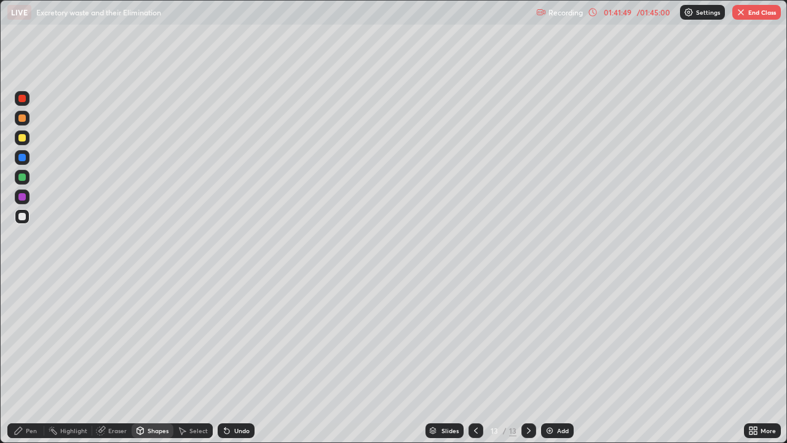
click at [36, 359] on div "Pen" at bounding box center [31, 430] width 11 height 6
click at [23, 178] on div at bounding box center [21, 176] width 7 height 7
click at [26, 124] on div at bounding box center [22, 118] width 15 height 15
click at [25, 299] on div at bounding box center [22, 300] width 15 height 15
click at [159, 359] on div "Shapes" at bounding box center [158, 430] width 21 height 6
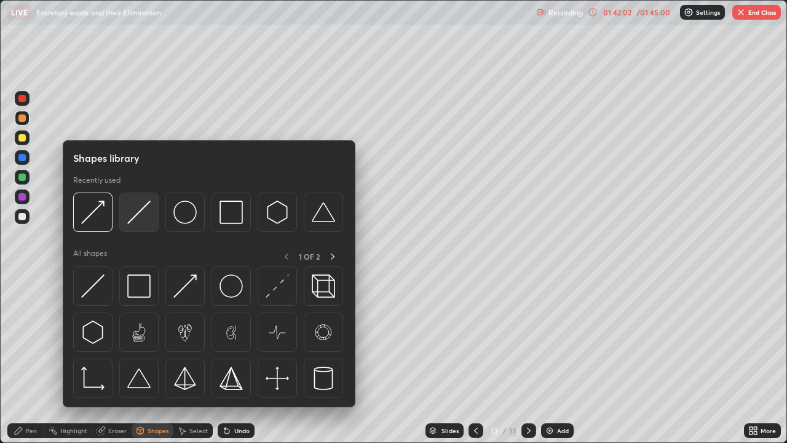
click at [146, 219] on img at bounding box center [138, 211] width 23 height 23
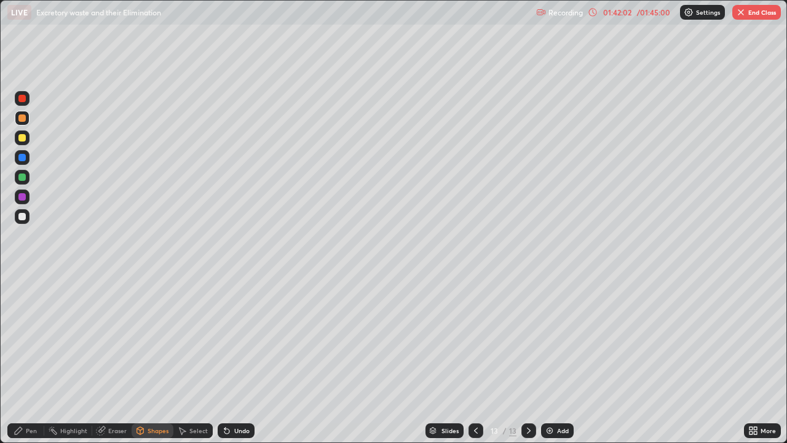
click at [27, 180] on div at bounding box center [22, 177] width 15 height 15
click at [20, 139] on div at bounding box center [21, 137] width 7 height 7
click at [37, 359] on div "Pen" at bounding box center [25, 430] width 37 height 15
click at [25, 158] on div at bounding box center [21, 157] width 7 height 7
click at [23, 220] on div at bounding box center [21, 216] width 7 height 7
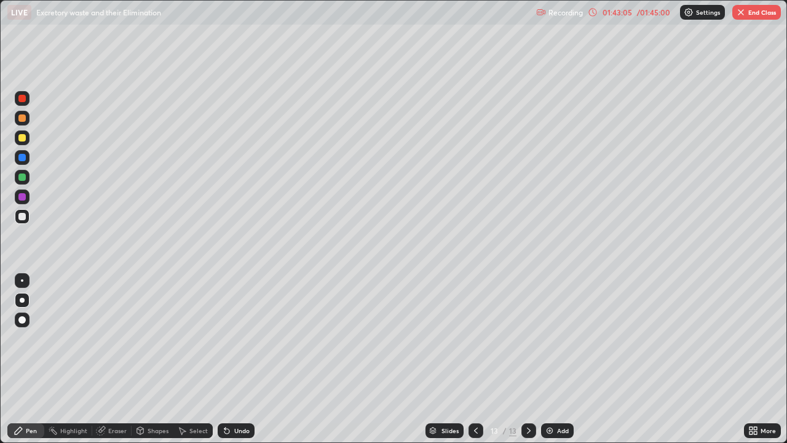
click at [244, 359] on div "Undo" at bounding box center [241, 430] width 15 height 6
click at [27, 280] on div at bounding box center [22, 280] width 15 height 15
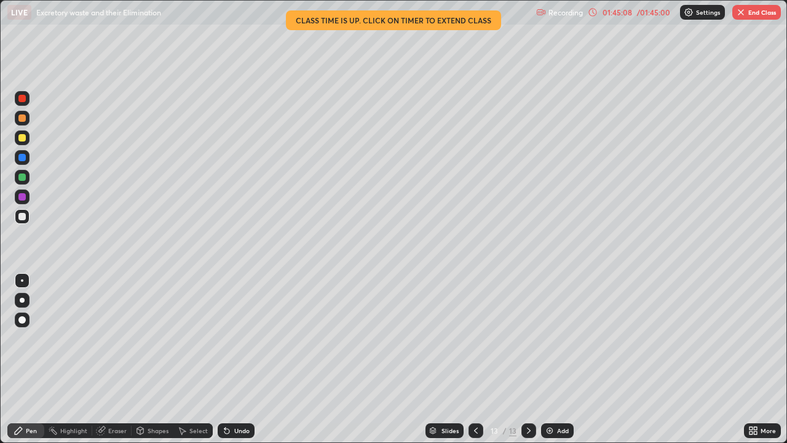
click at [756, 16] on button "End Class" at bounding box center [756, 12] width 49 height 15
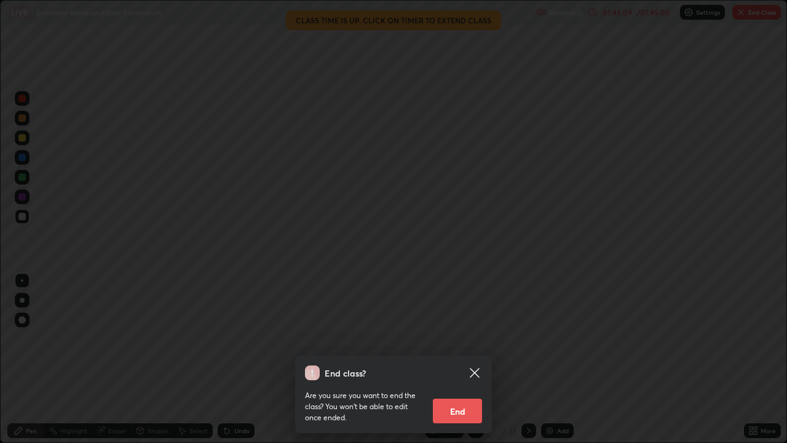
click at [458, 359] on button "End" at bounding box center [457, 411] width 49 height 25
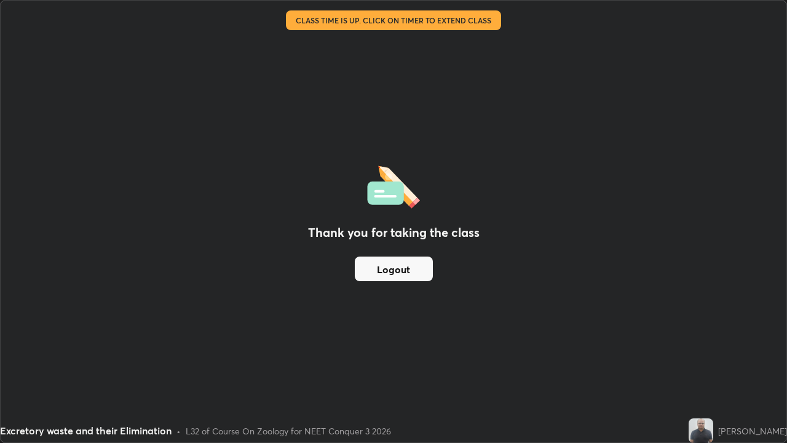
click at [386, 272] on button "Logout" at bounding box center [394, 268] width 78 height 25
